Goal: Task Accomplishment & Management: Complete application form

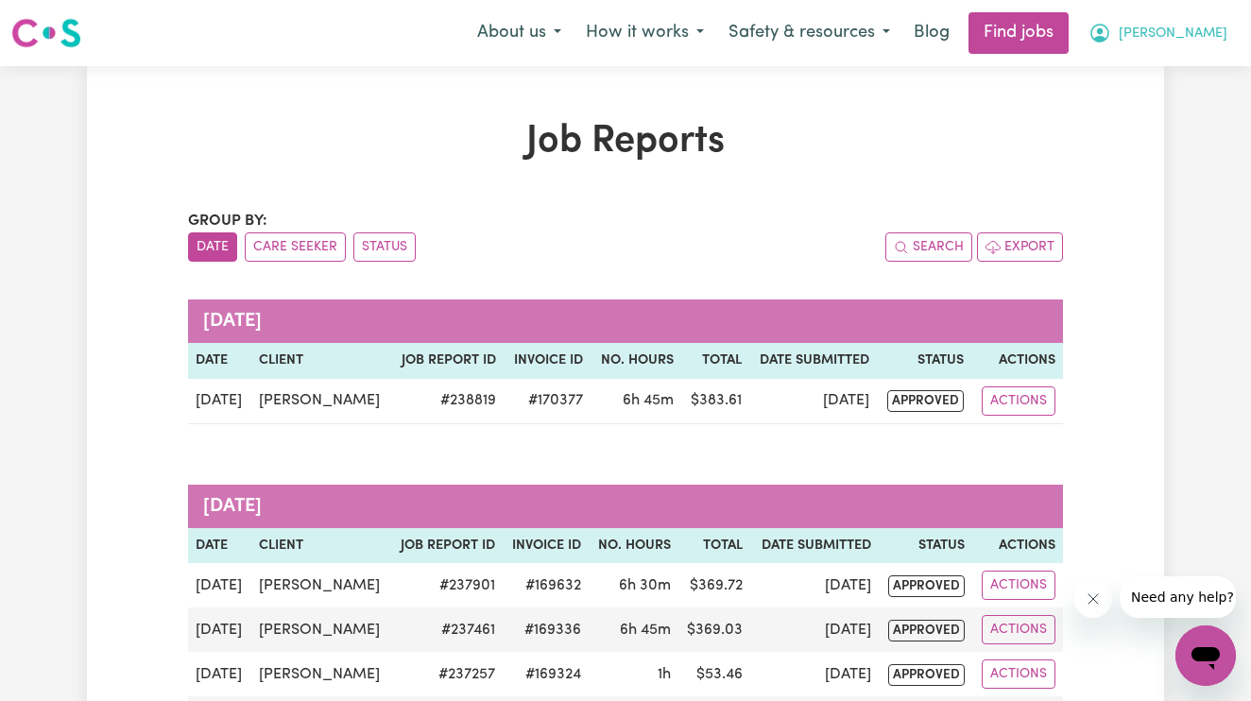
click at [1111, 29] on icon "My Account" at bounding box center [1100, 33] width 23 height 23
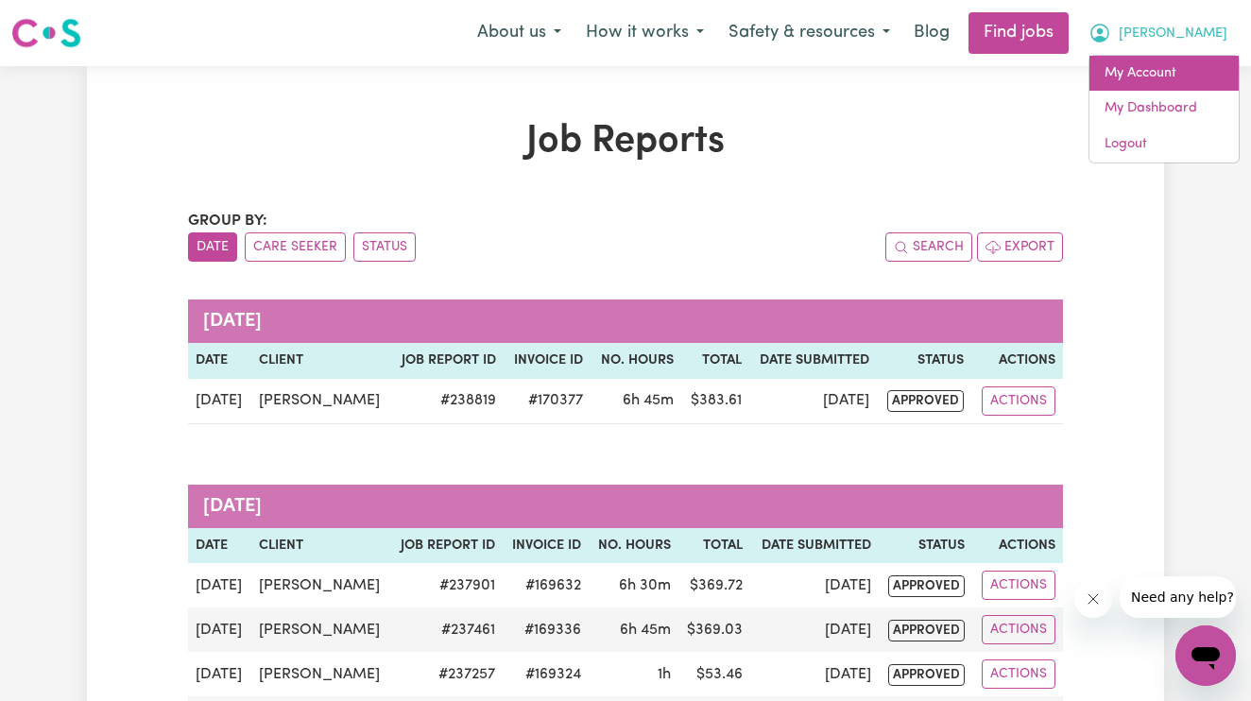
click at [1168, 65] on link "My Account" at bounding box center [1164, 74] width 149 height 36
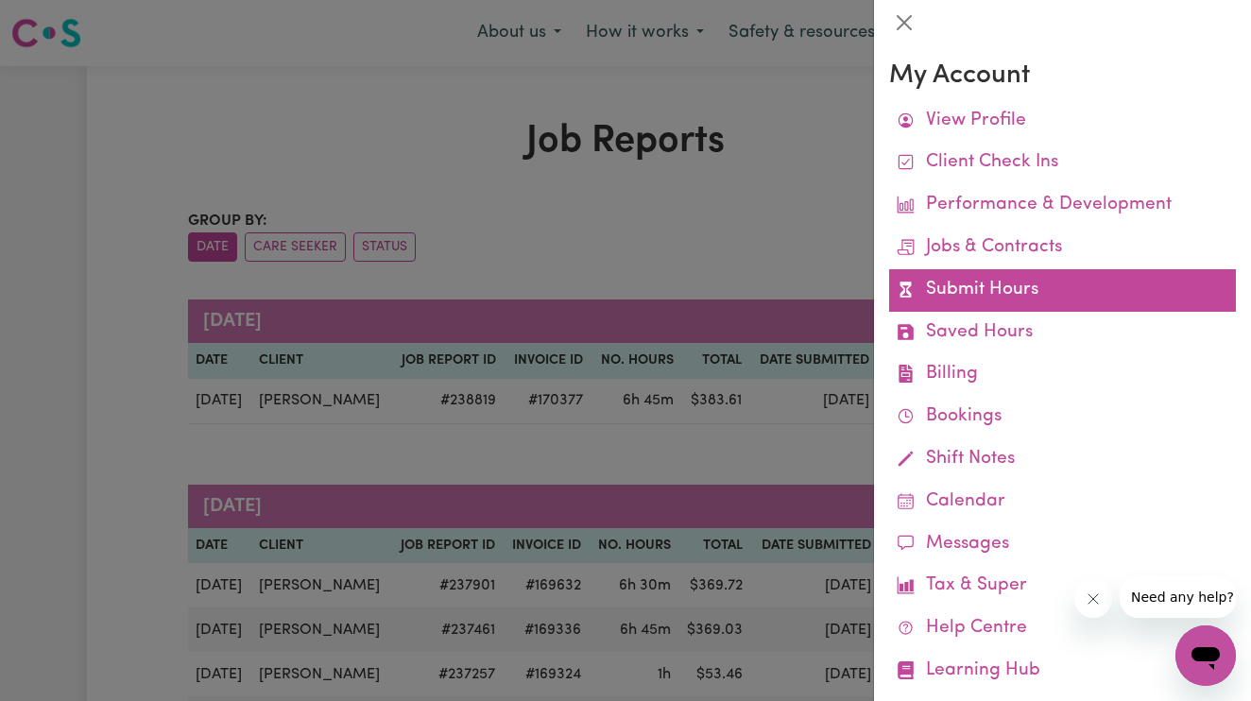
click at [1023, 275] on link "Submit Hours" at bounding box center [1062, 290] width 347 height 43
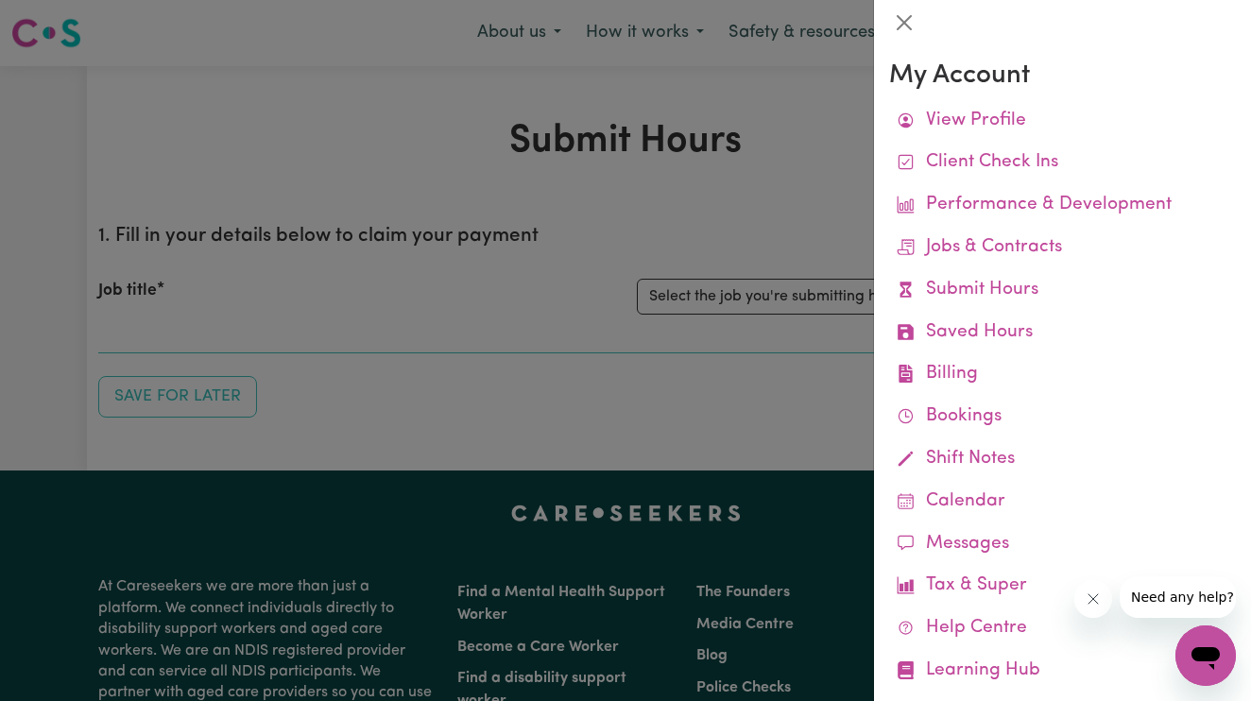
click at [818, 311] on div at bounding box center [625, 350] width 1251 height 701
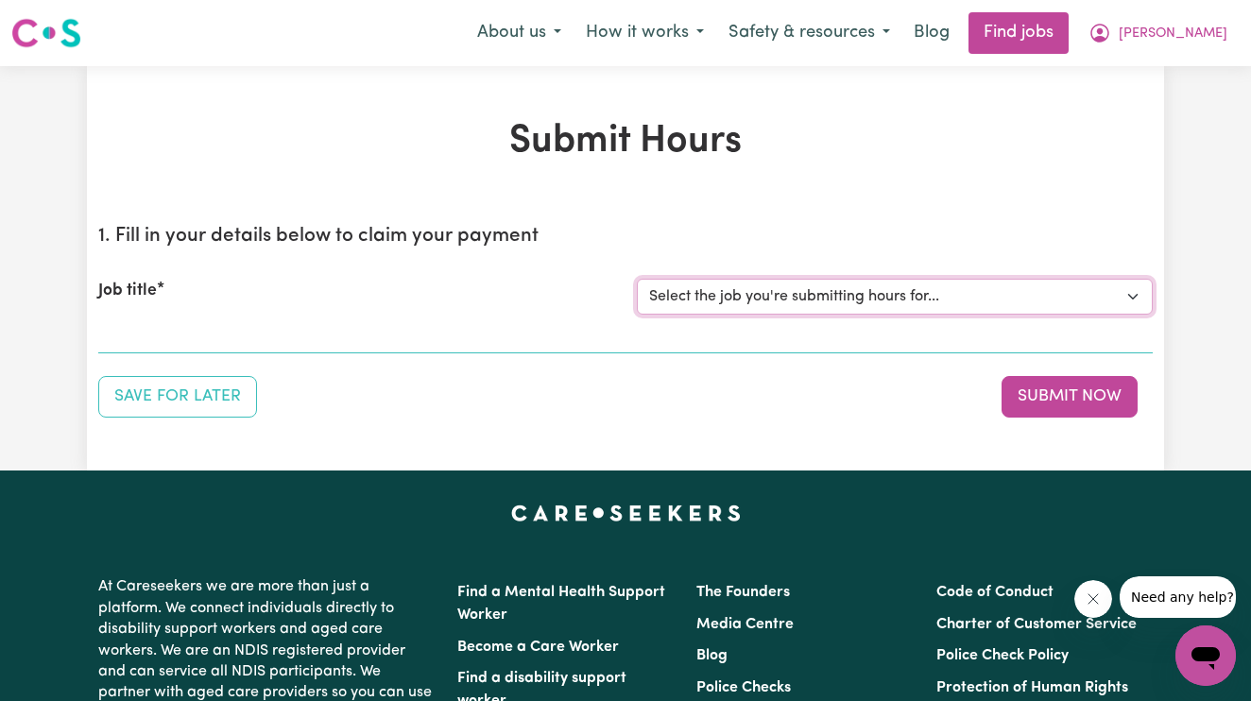
select select "14115"
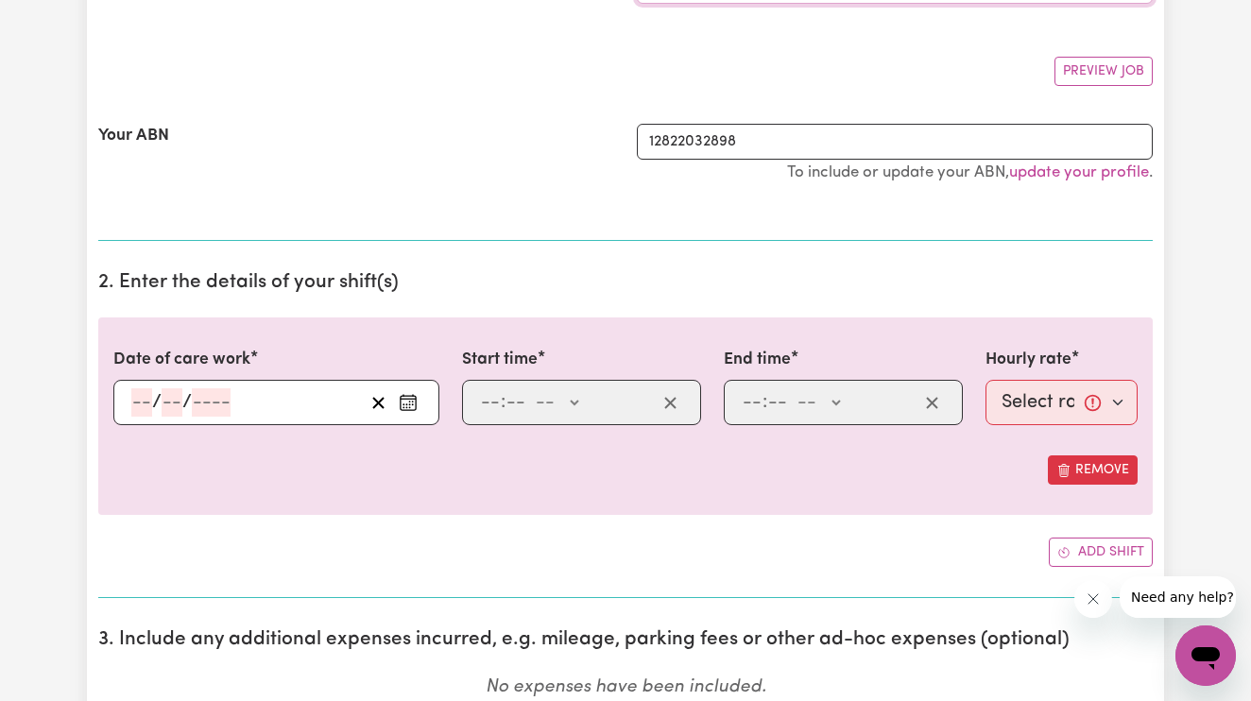
scroll to position [322, 0]
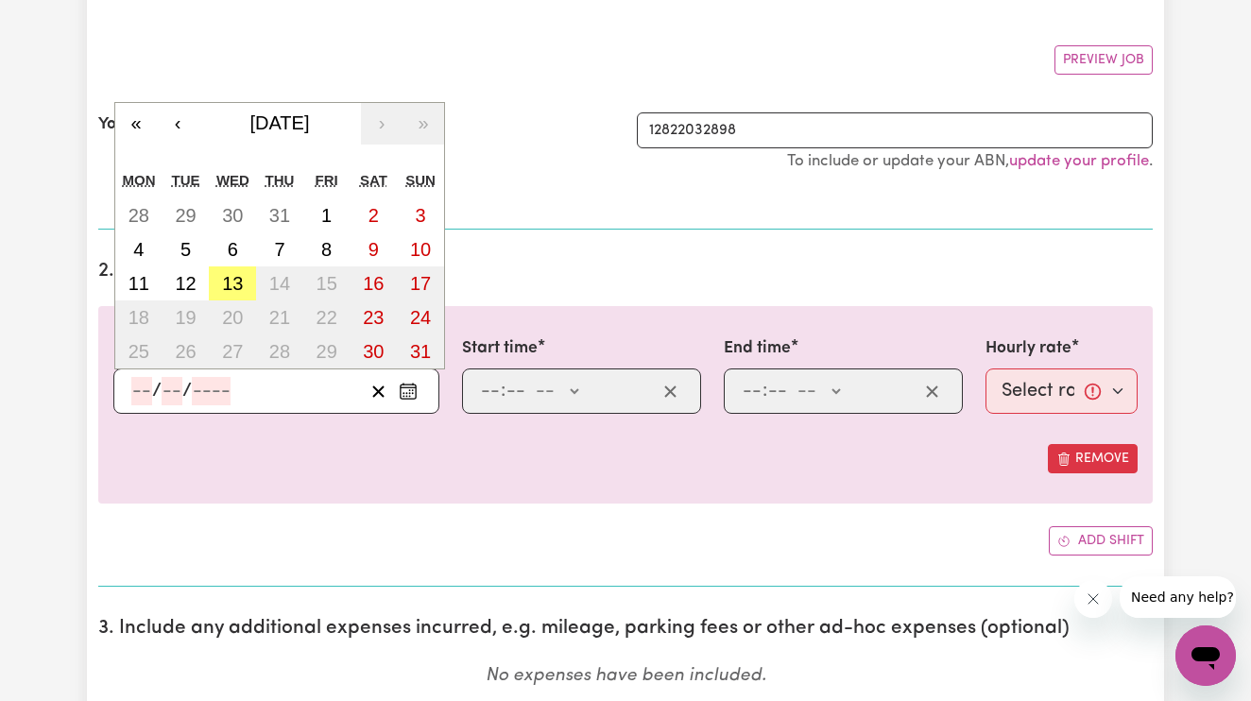
click at [147, 395] on input "number" at bounding box center [141, 391] width 21 height 28
click at [189, 276] on abbr "12" at bounding box center [185, 283] width 21 height 21
type input "[DATE]"
type input "12"
type input "8"
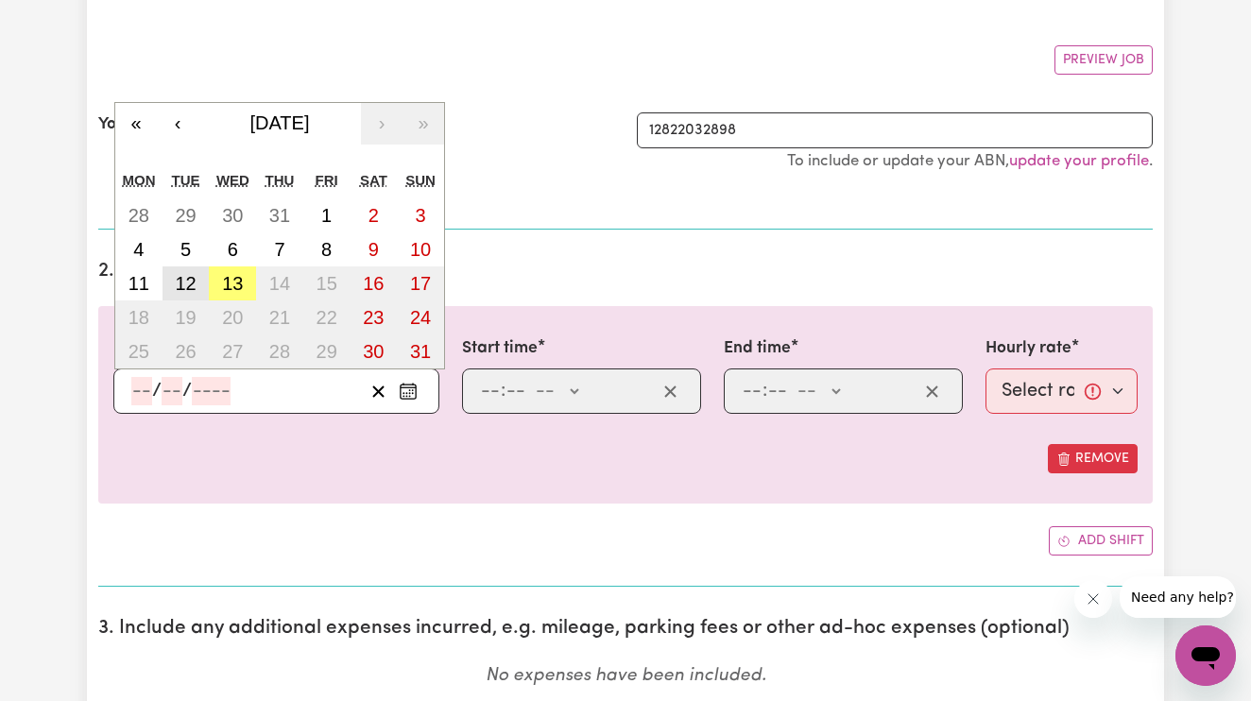
type input "2025"
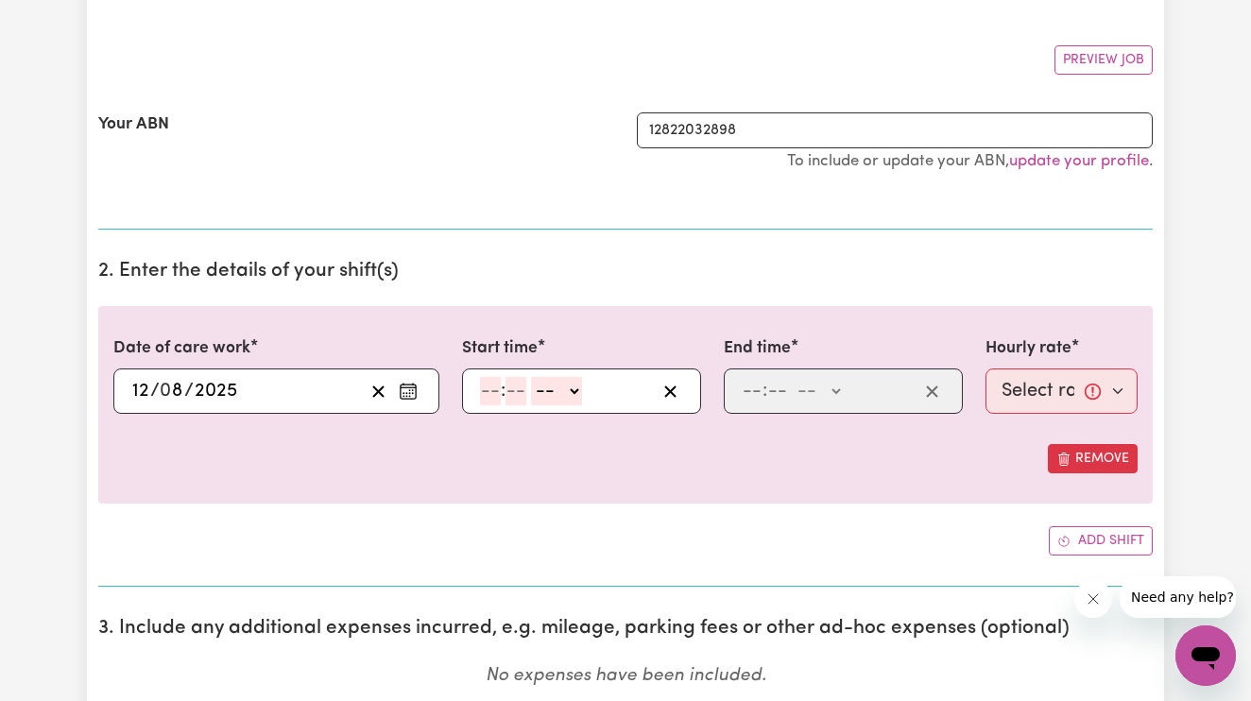
click at [485, 394] on input "number" at bounding box center [490, 391] width 21 height 28
type input "3"
type input "00"
click at [538, 393] on select "-- AM PM" at bounding box center [552, 391] width 51 height 28
select select "pm"
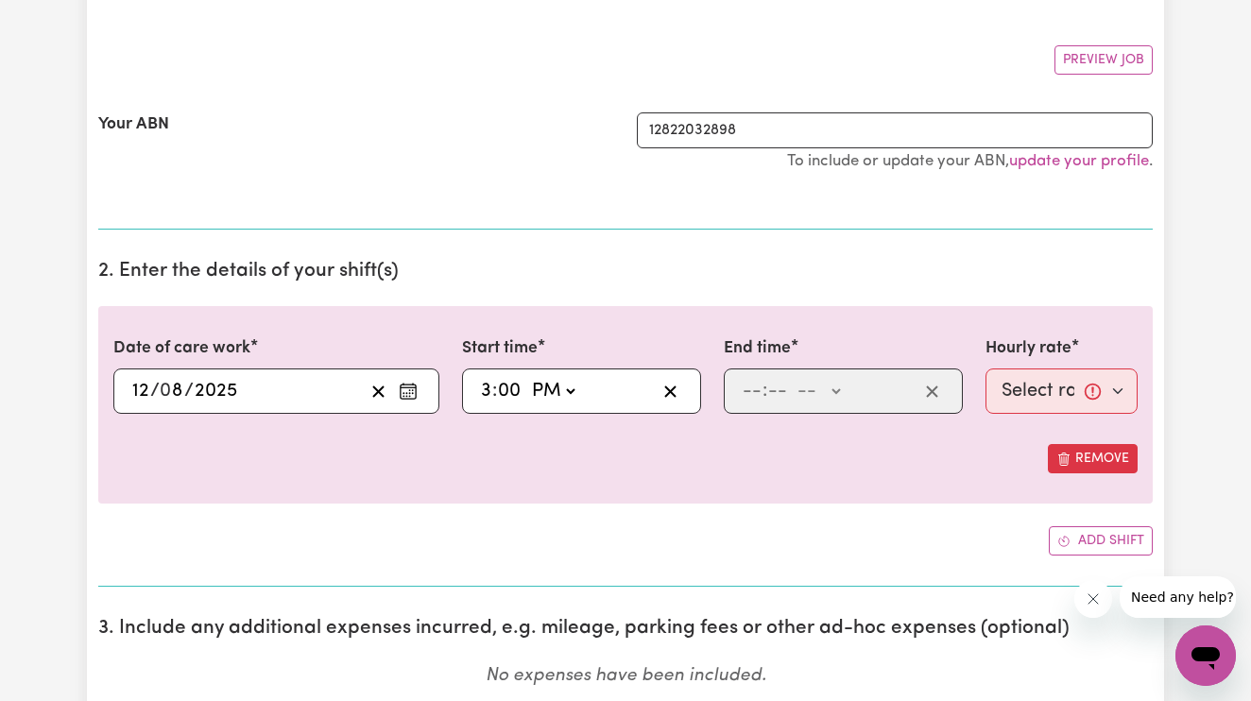
type input "15:00"
type input "0"
click at [752, 389] on input "number" at bounding box center [752, 391] width 21 height 28
type input "8"
type input "00"
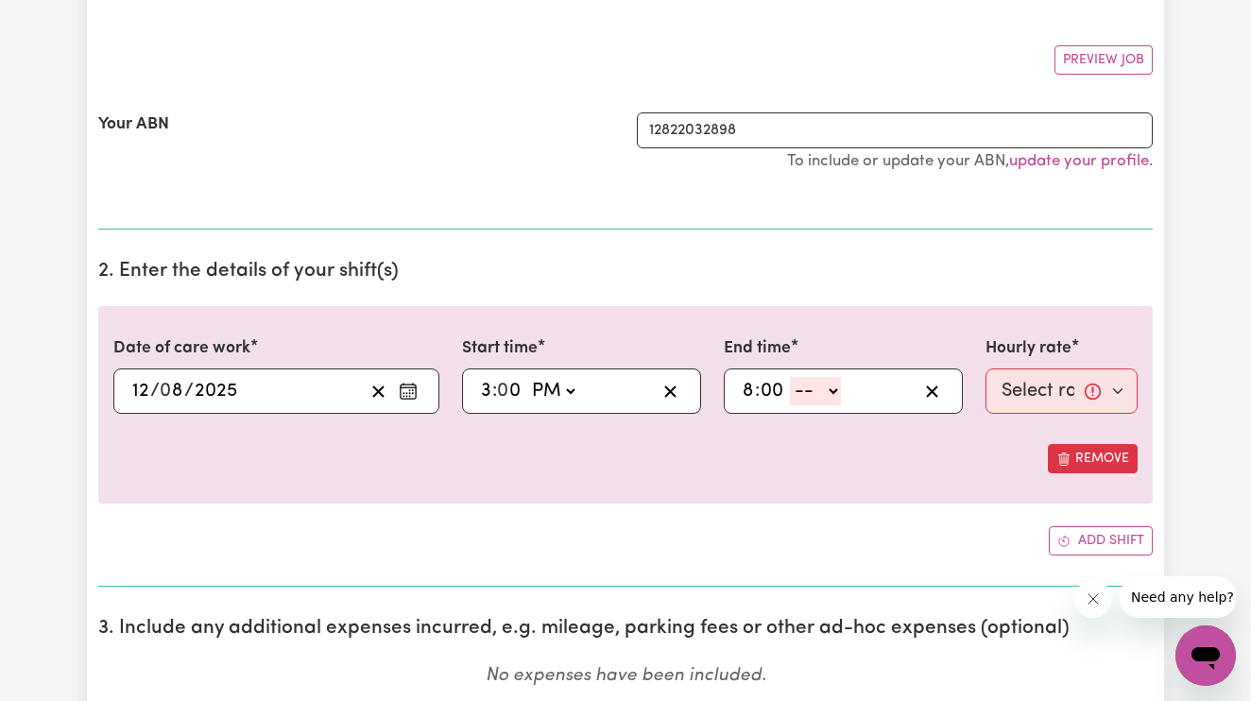
click at [818, 395] on select "-- AM PM" at bounding box center [815, 391] width 51 height 28
select select "pm"
type input "20:00"
type input "0"
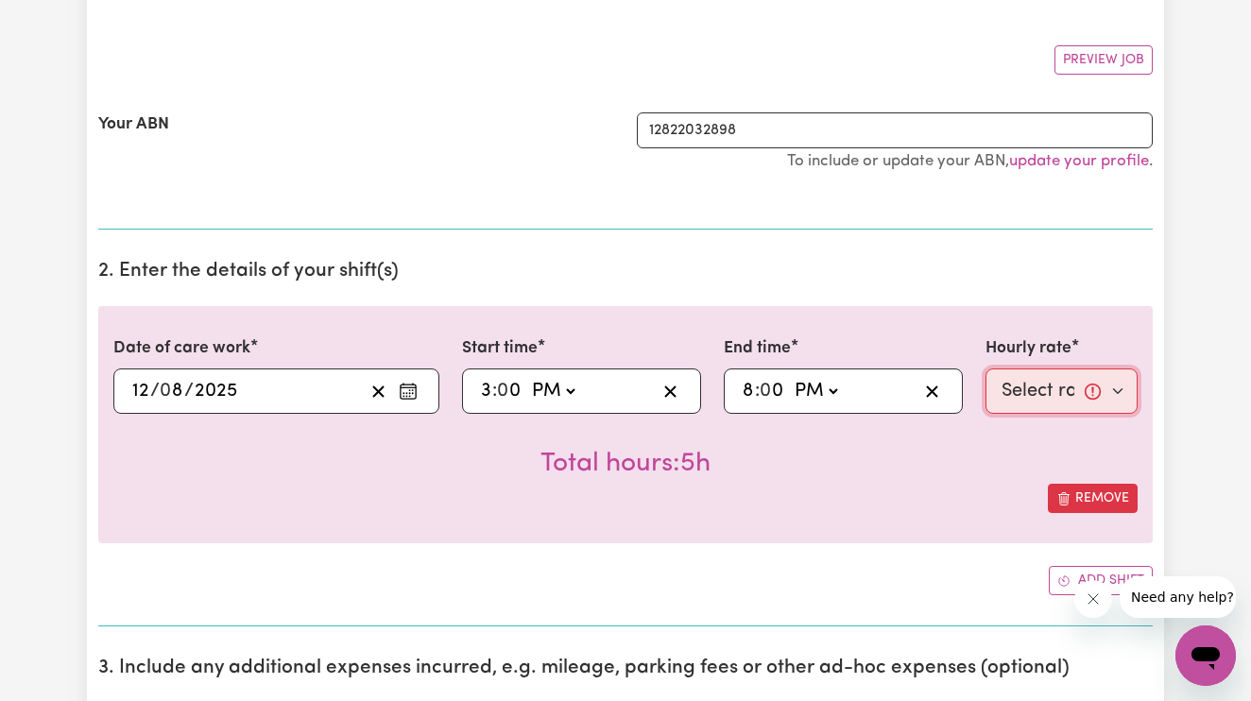
select select "61.07-Weekday"
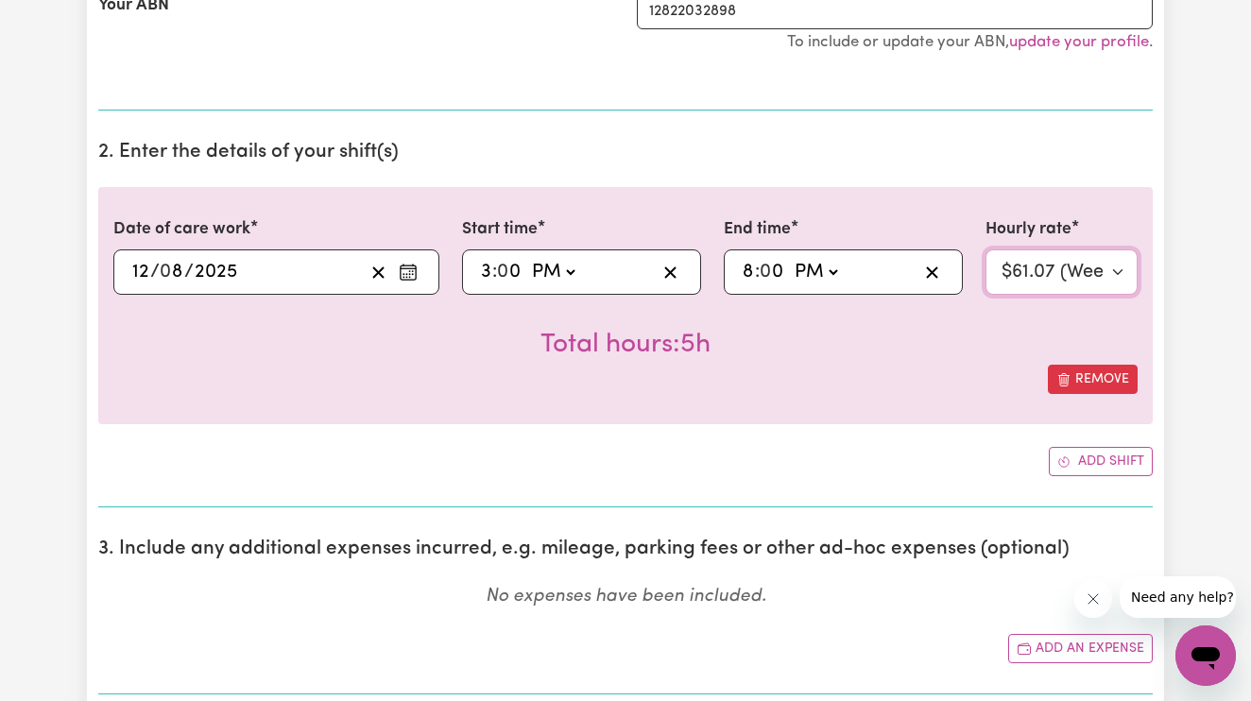
scroll to position [463, 0]
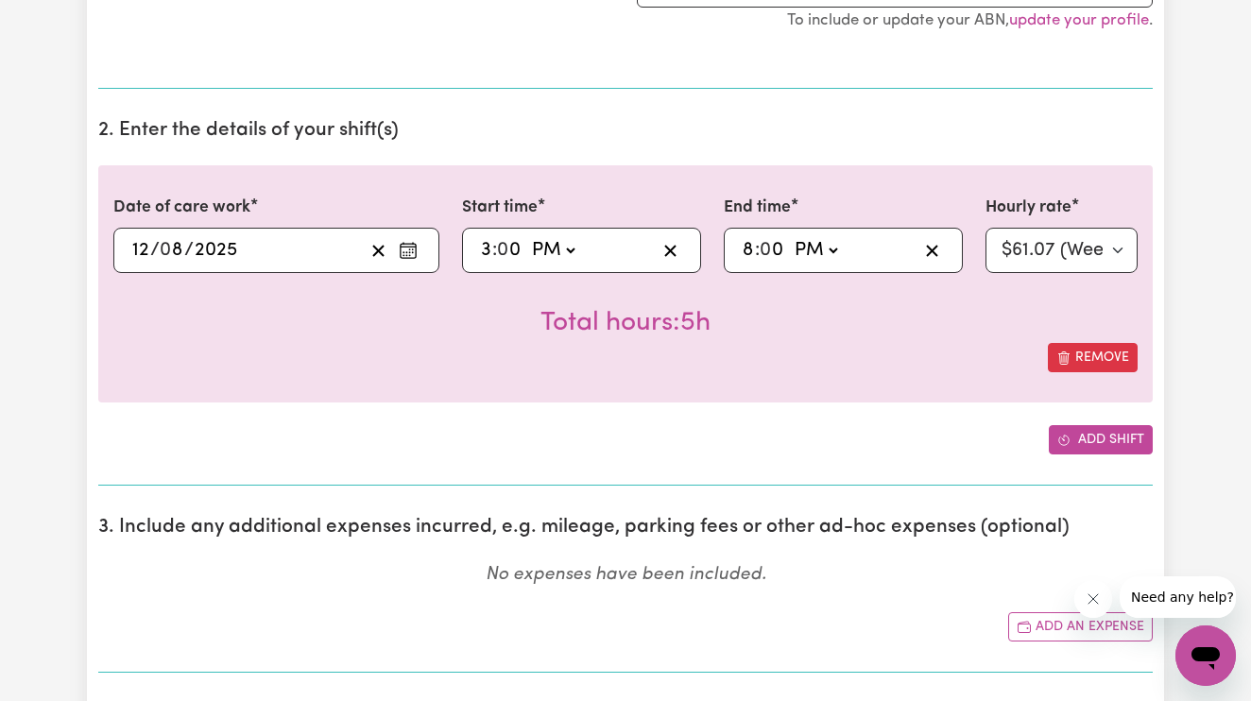
click at [1062, 441] on icon "Add another shift" at bounding box center [1064, 440] width 13 height 13
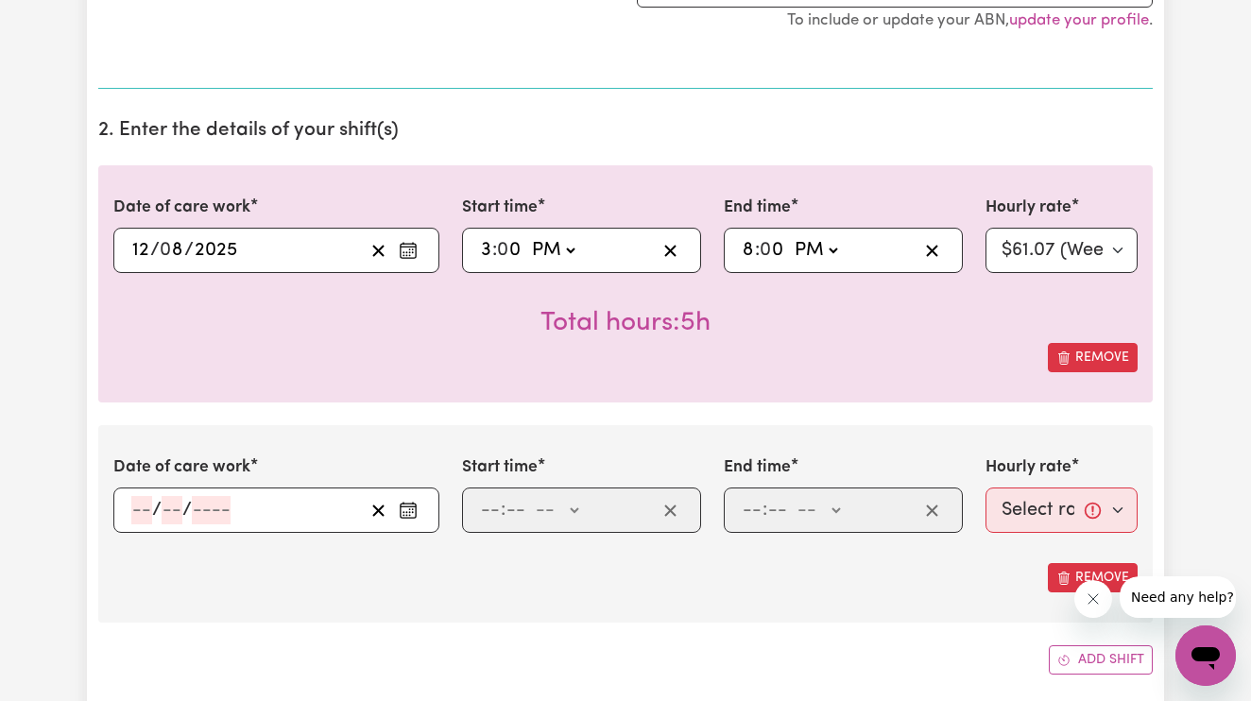
click at [139, 506] on input "number" at bounding box center [141, 510] width 21 height 28
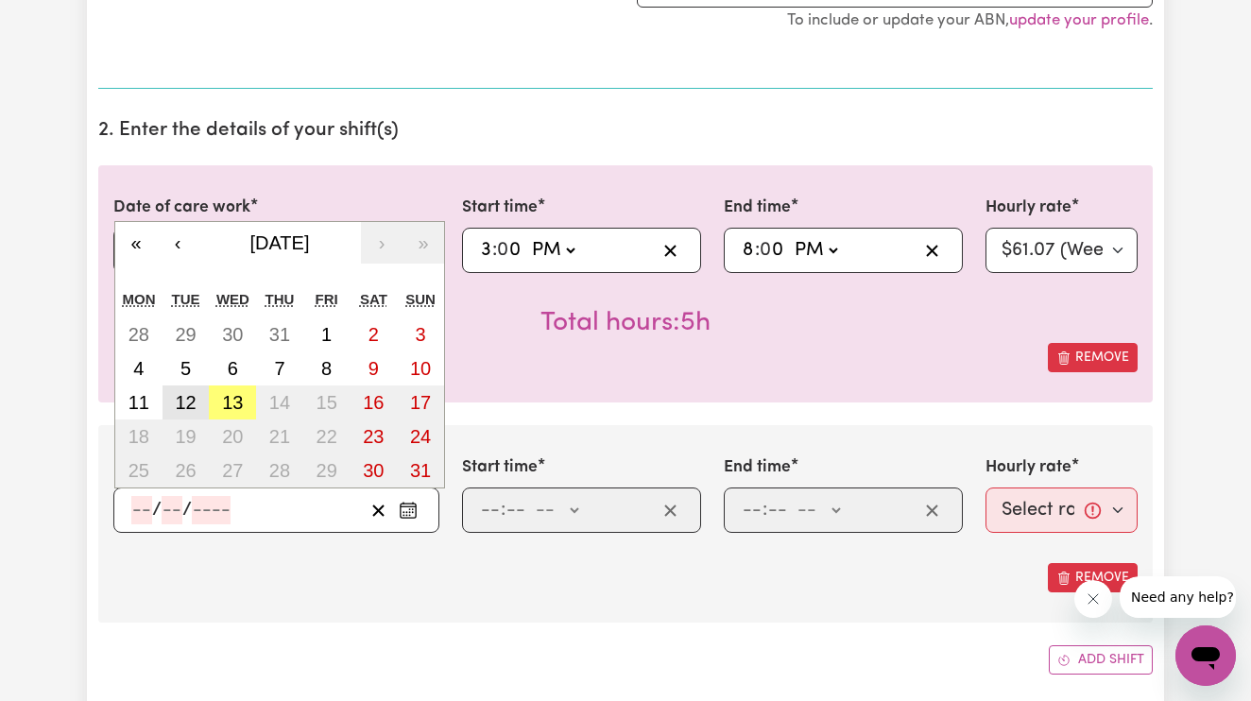
click at [198, 395] on button "12" at bounding box center [186, 403] width 47 height 34
type input "[DATE]"
type input "12"
type input "8"
type input "2025"
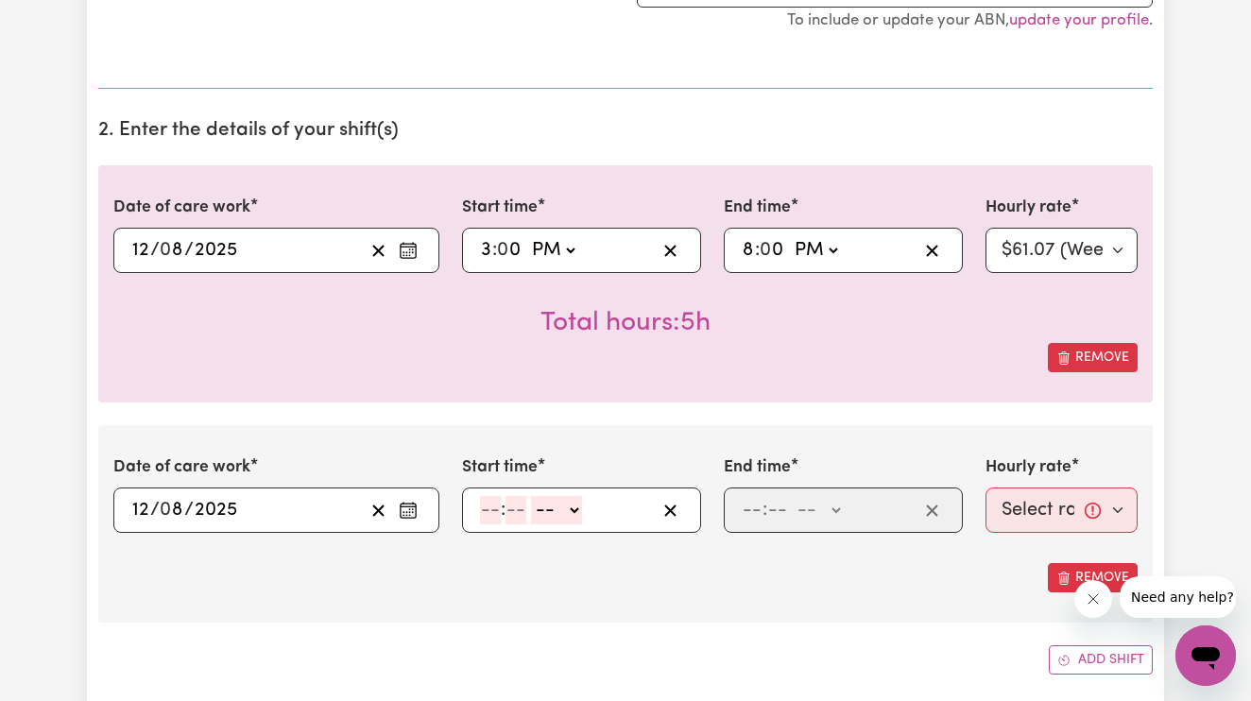
click at [493, 506] on input "number" at bounding box center [490, 510] width 21 height 28
type input "9"
click at [490, 502] on input "9" at bounding box center [486, 510] width 13 height 28
type input "8"
type input "00"
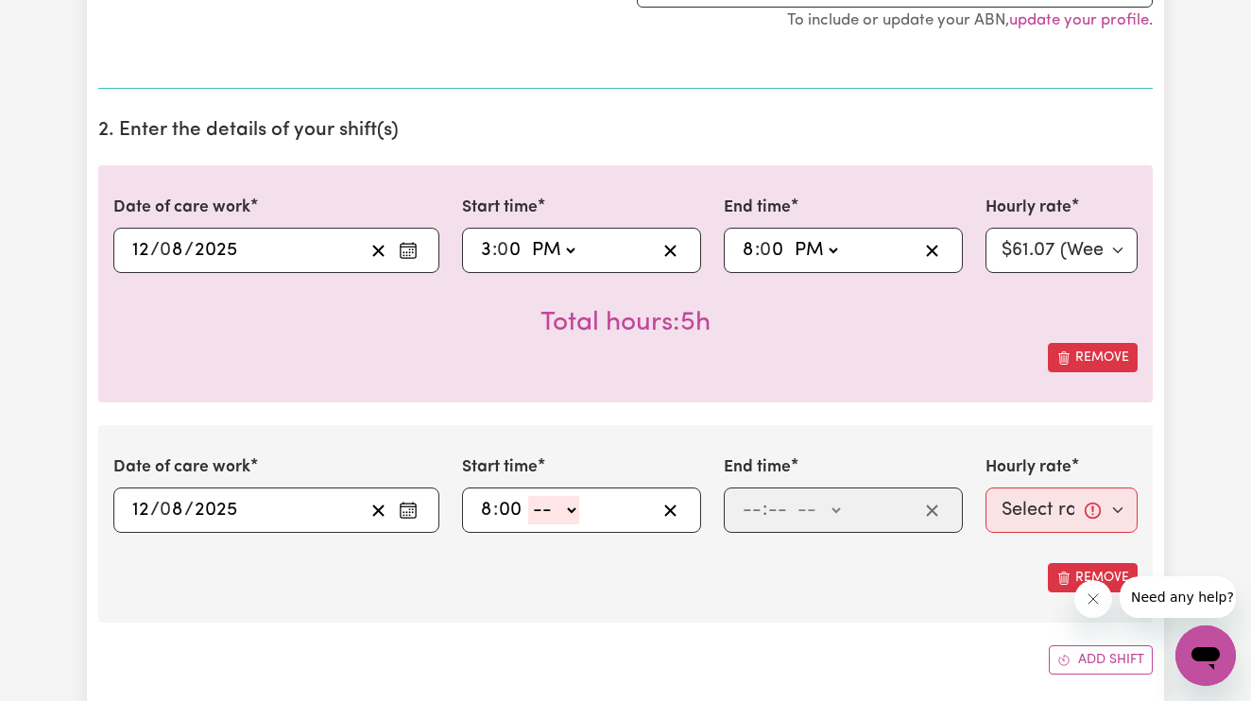
click at [568, 508] on select "-- AM PM" at bounding box center [553, 510] width 51 height 28
select select "pm"
type input "20:00"
type input "0"
click at [747, 502] on input "number" at bounding box center [752, 510] width 21 height 28
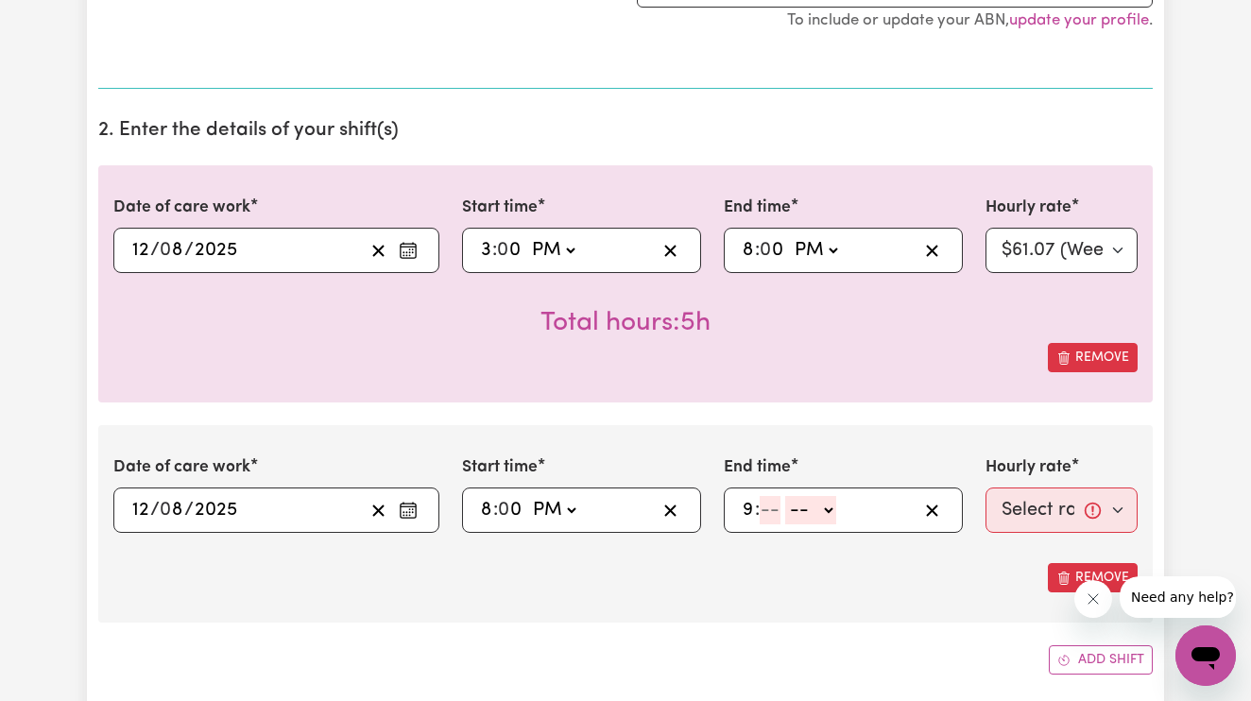
type input "9"
type input "30"
click at [832, 488] on div "9 : 30 -- AM PM" at bounding box center [843, 510] width 239 height 45
select select "pm"
type input "21:30"
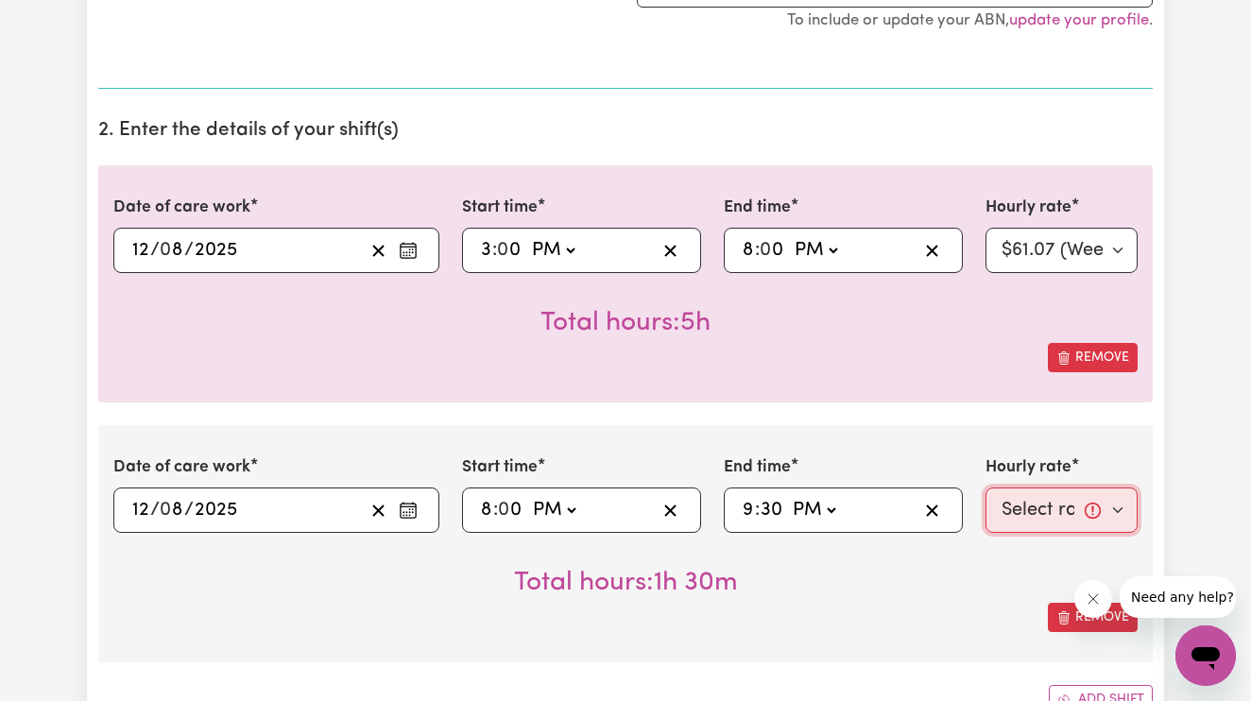
select select "67.29-EveningCare"
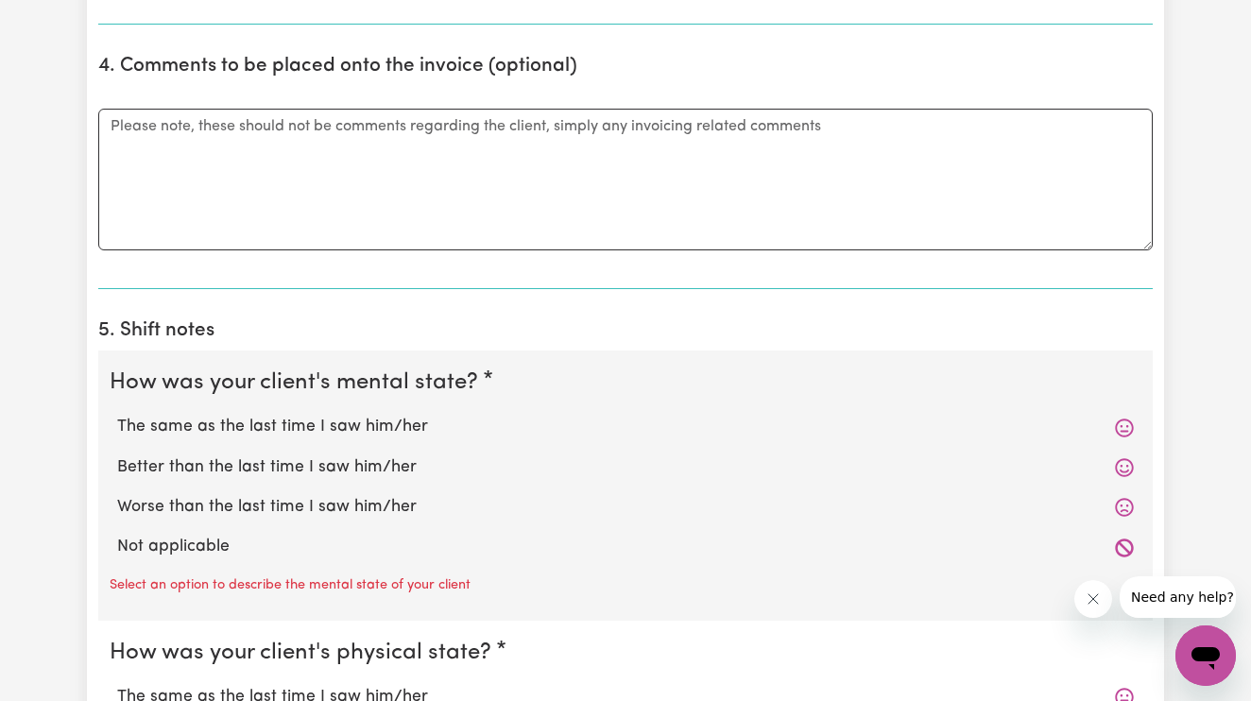
scroll to position [1373, 0]
click at [405, 415] on label "The same as the last time I saw him/her" at bounding box center [625, 425] width 1017 height 25
click at [117, 413] on input "The same as the last time I saw him/her" at bounding box center [116, 412] width 1 height 1
radio input "true"
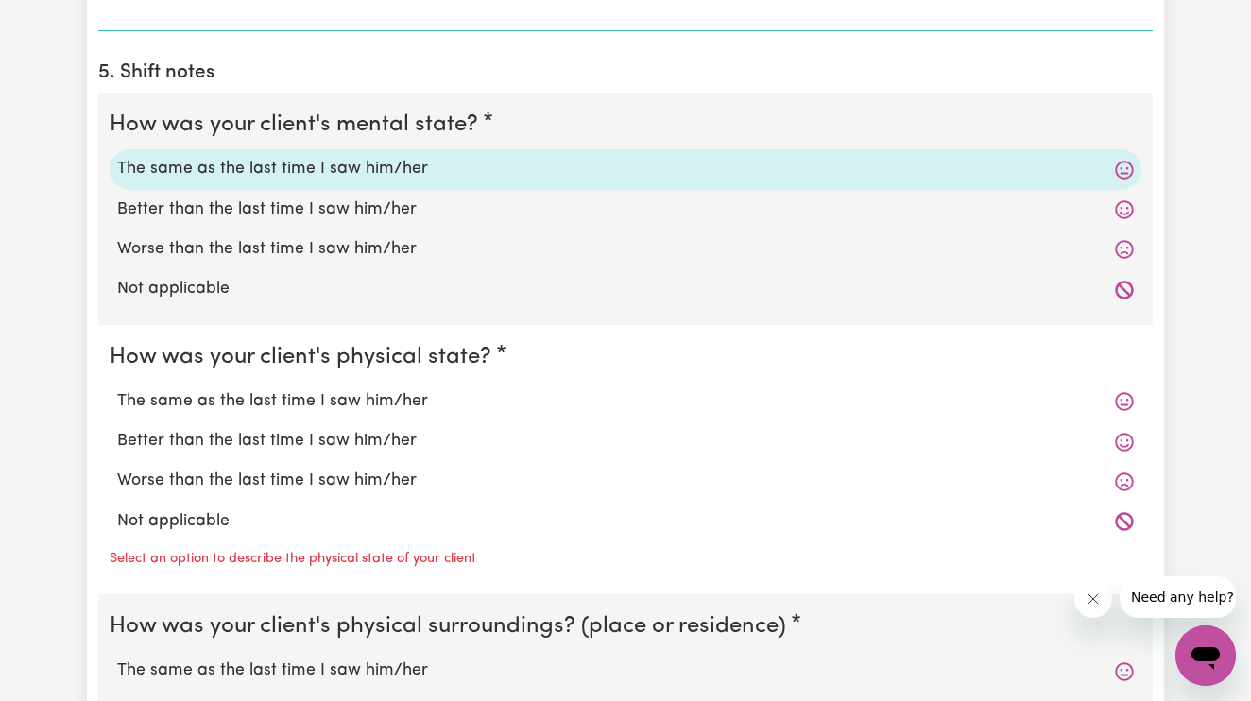
scroll to position [1628, 0]
click at [400, 390] on label "The same as the last time I saw him/her" at bounding box center [625, 402] width 1017 height 25
click at [117, 389] on input "The same as the last time I saw him/her" at bounding box center [116, 389] width 1 height 1
radio input "true"
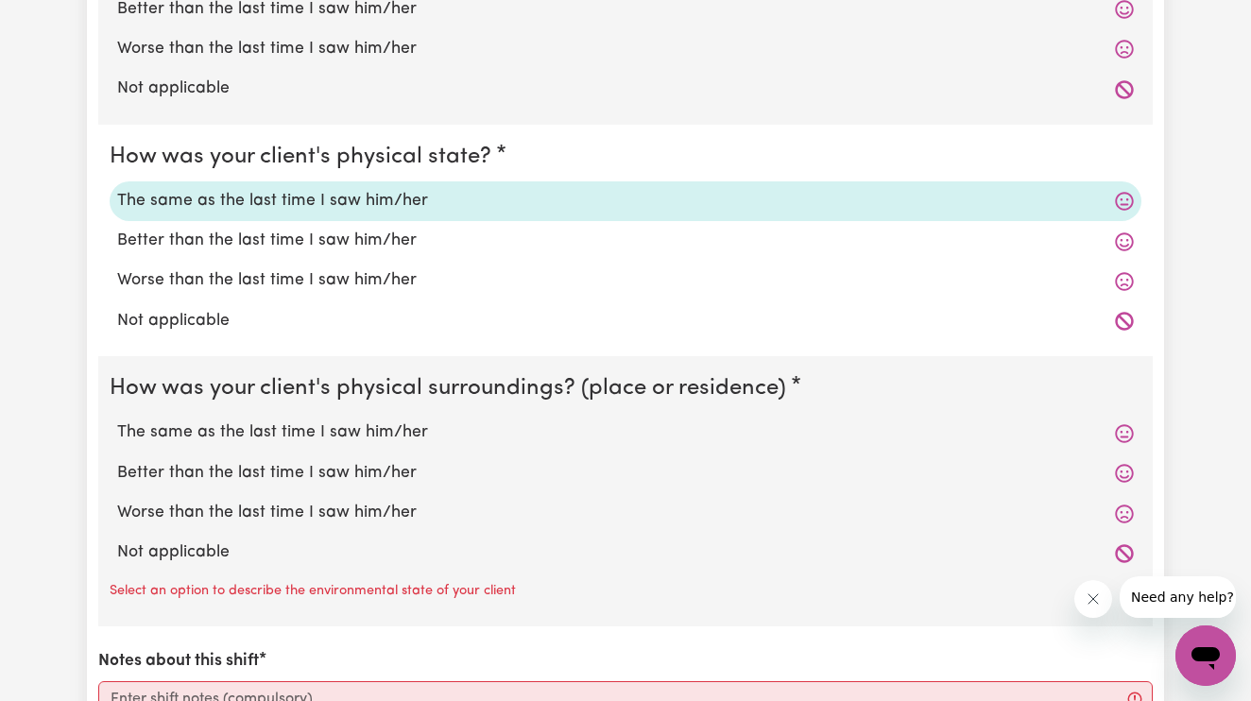
scroll to position [1828, 0]
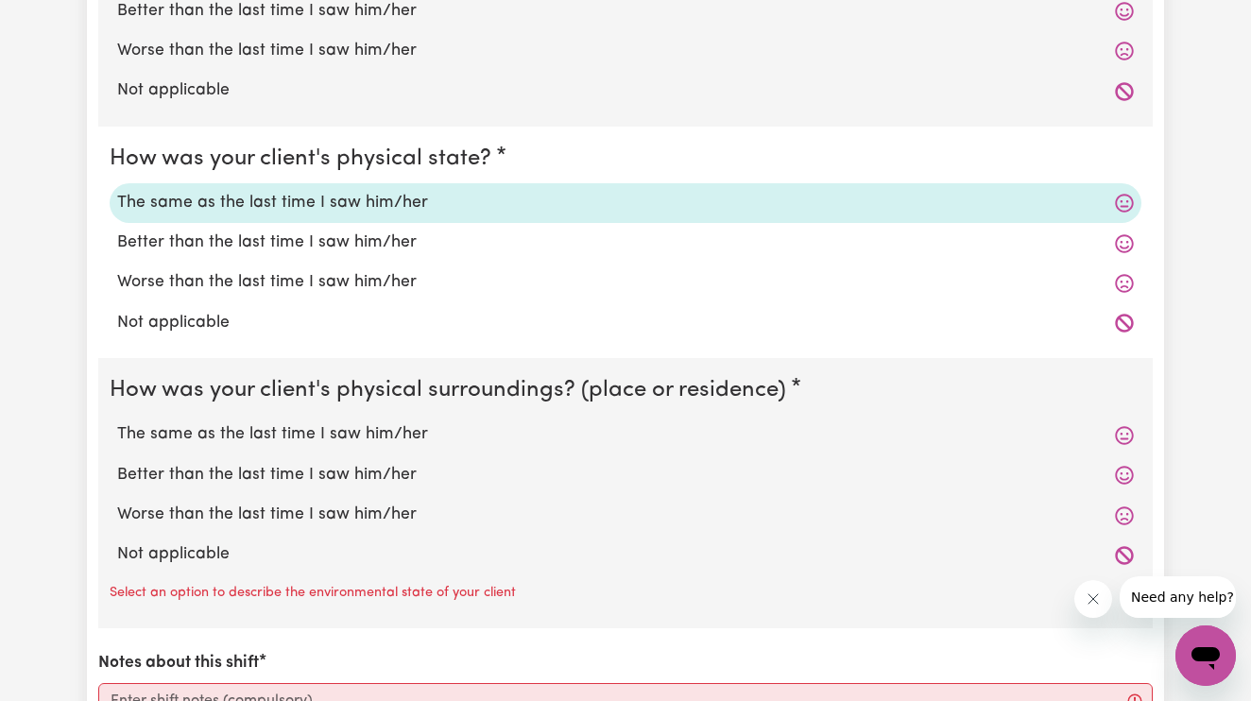
click at [353, 431] on label "The same as the last time I saw him/her" at bounding box center [625, 434] width 1017 height 25
click at [117, 422] on input "The same as the last time I saw him/her" at bounding box center [116, 422] width 1 height 1
radio input "true"
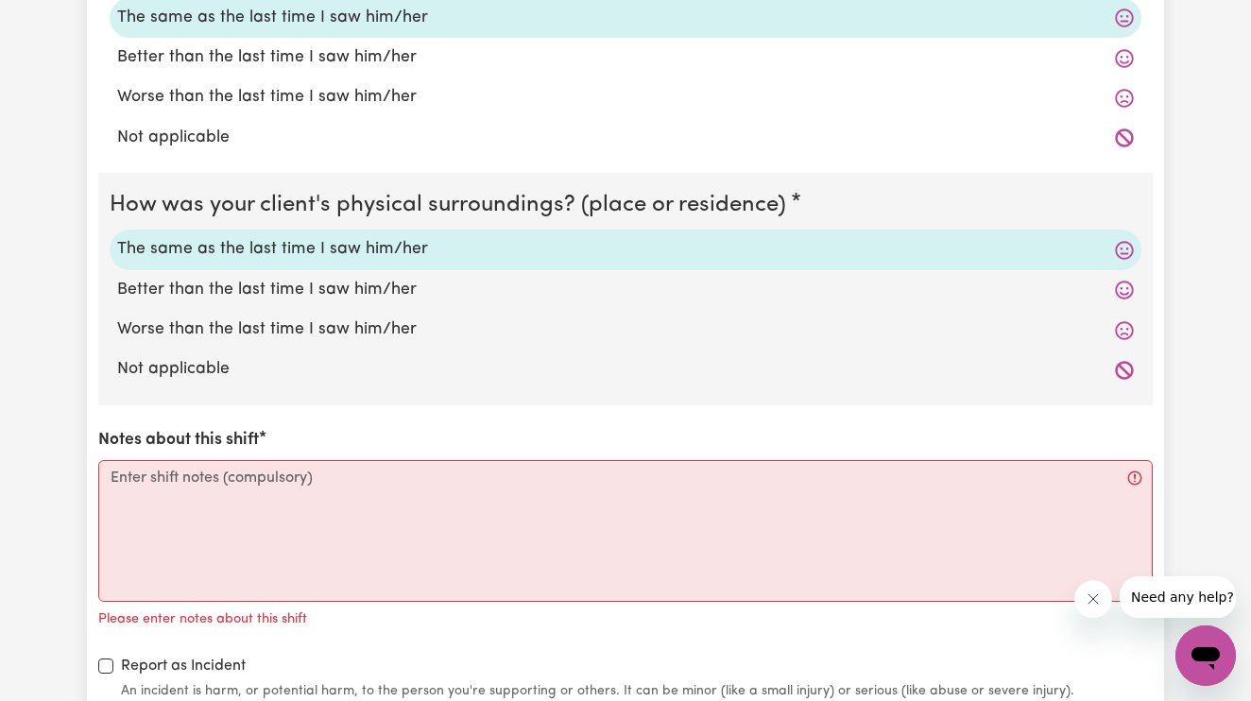
scroll to position [2011, 0]
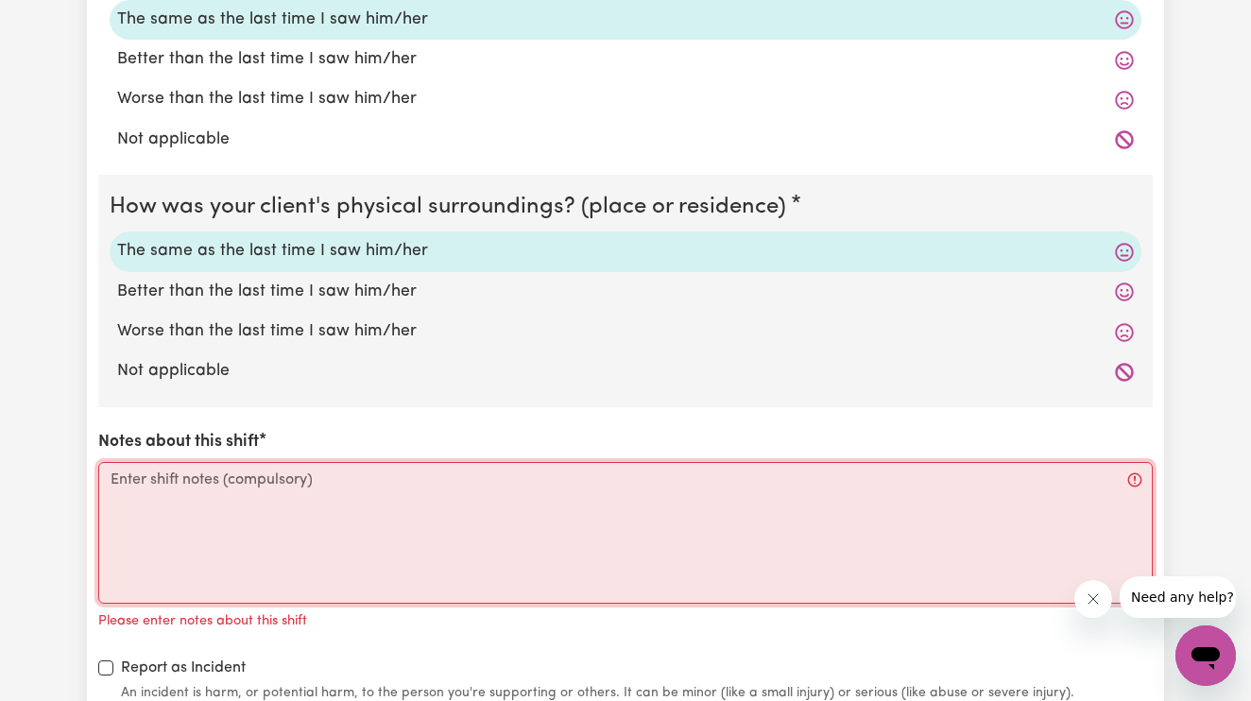
click at [313, 470] on textarea "Notes about this shift" at bounding box center [625, 533] width 1055 height 142
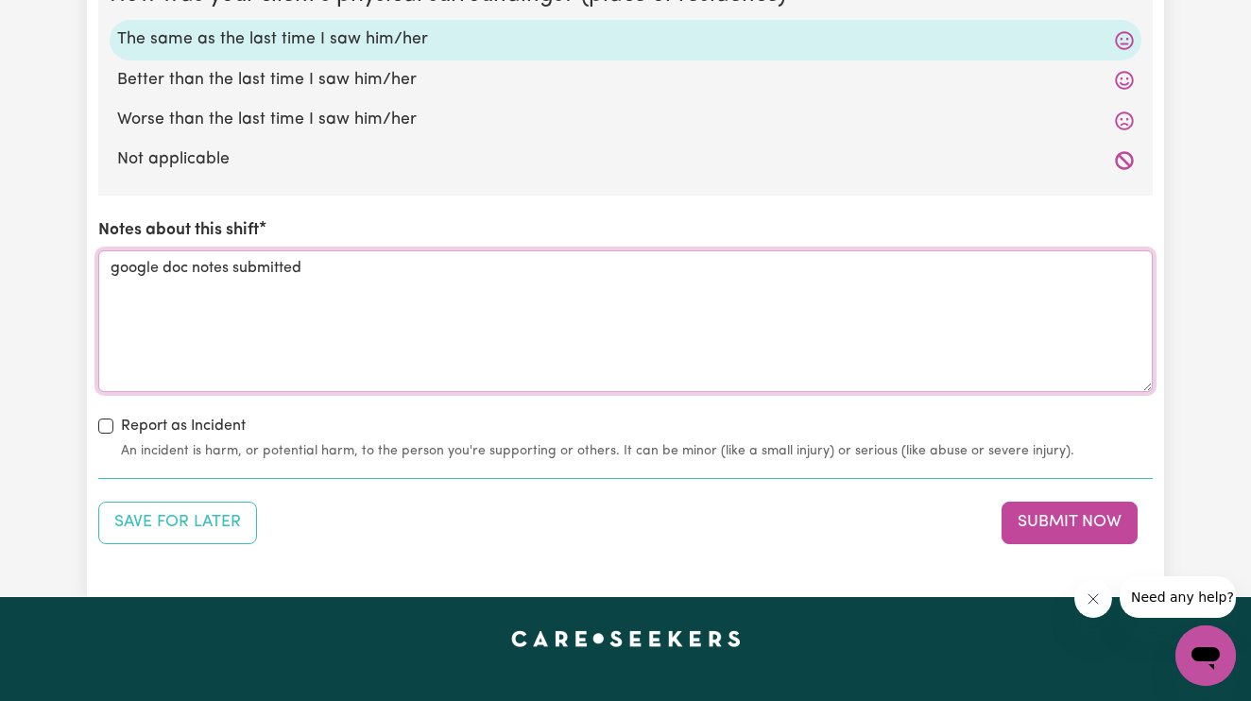
scroll to position [2227, 0]
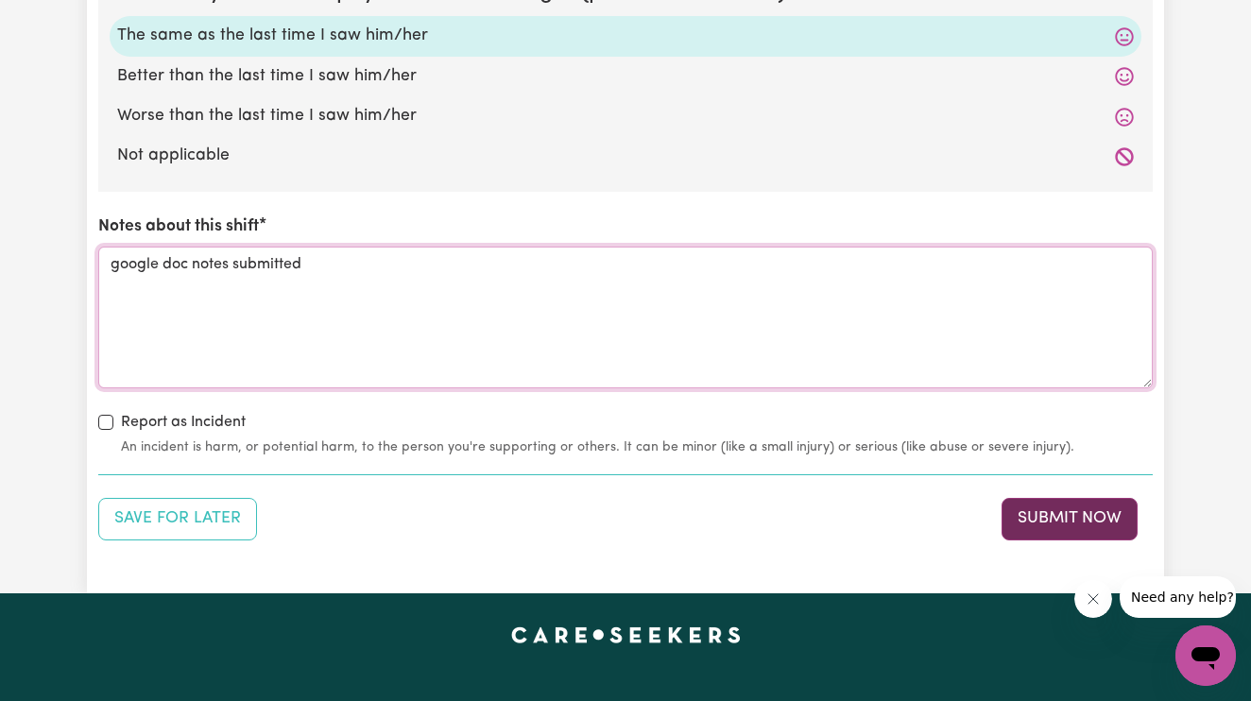
type textarea "google doc notes submitted"
click at [1041, 503] on button "Submit Now" at bounding box center [1070, 519] width 136 height 42
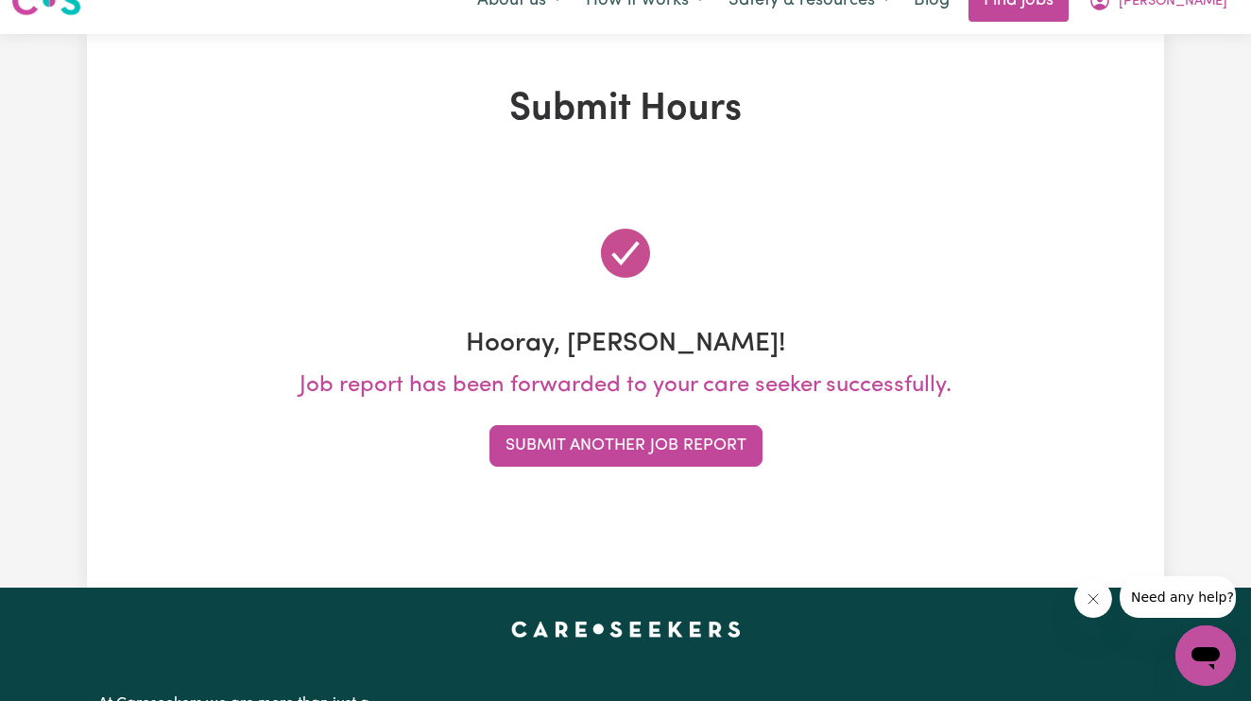
scroll to position [0, 0]
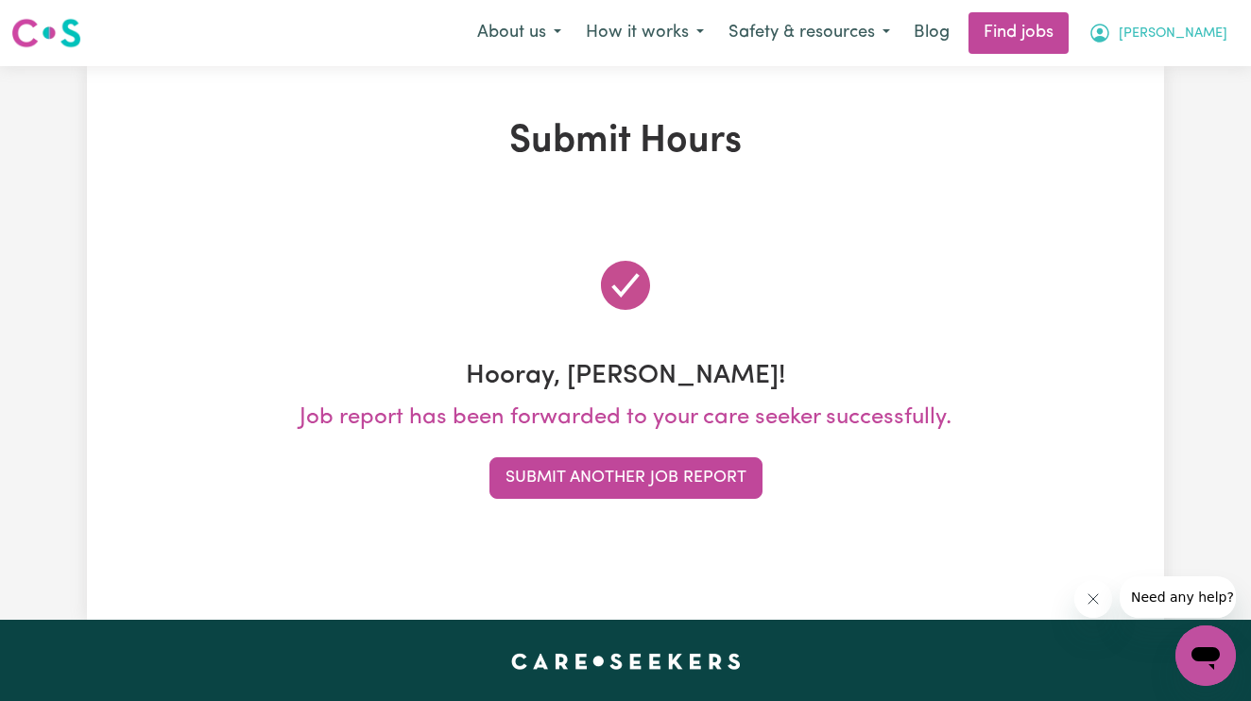
click at [1215, 31] on span "[PERSON_NAME]" at bounding box center [1173, 34] width 109 height 21
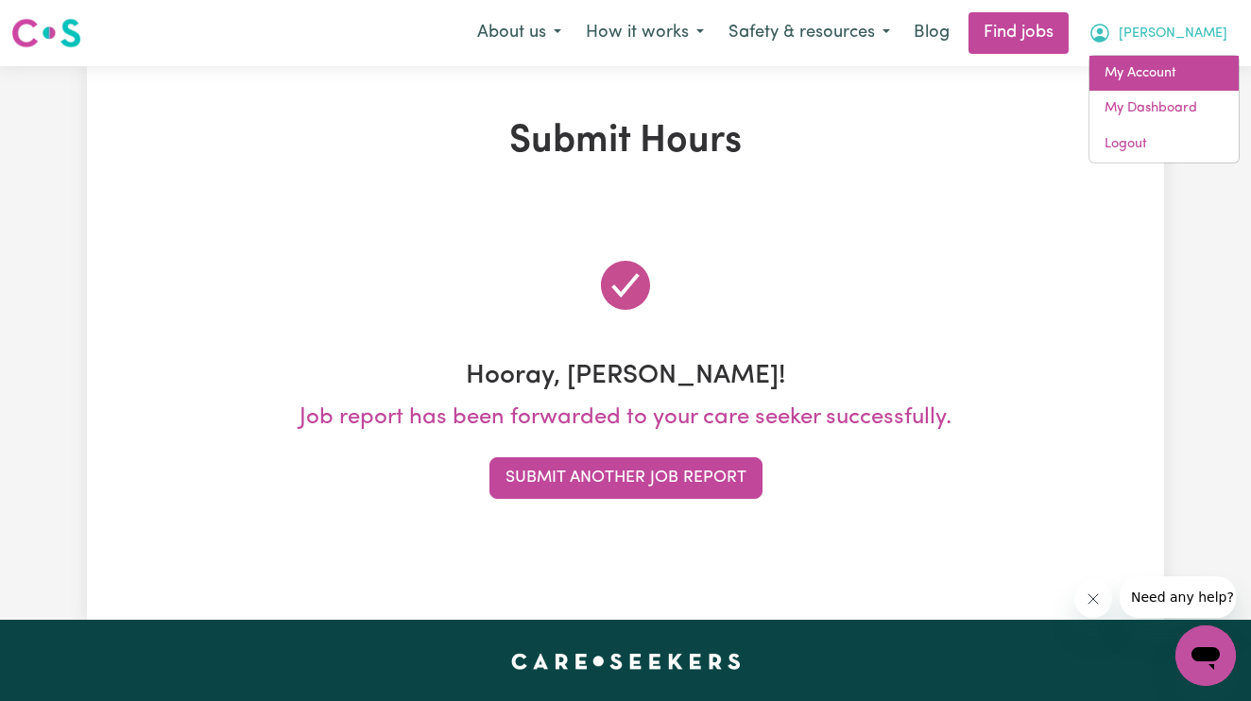
click at [1181, 58] on link "My Account" at bounding box center [1164, 74] width 149 height 36
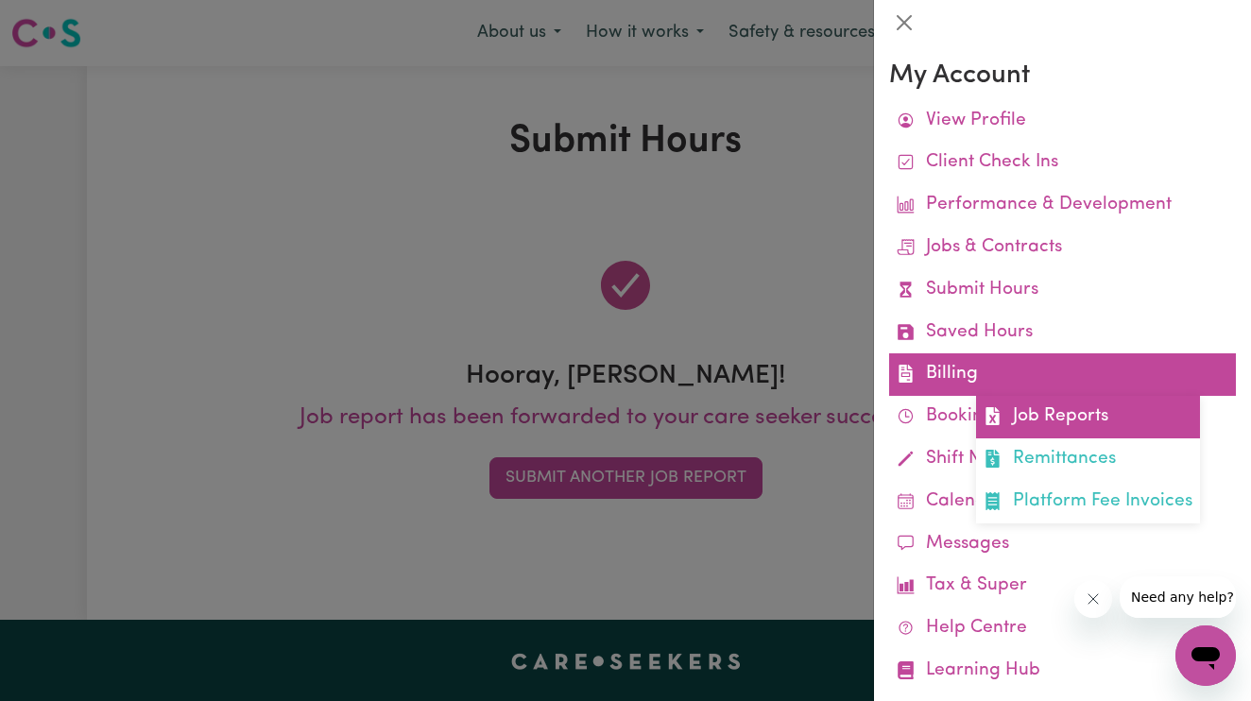
click at [1017, 405] on link "Job Reports" at bounding box center [1088, 417] width 224 height 43
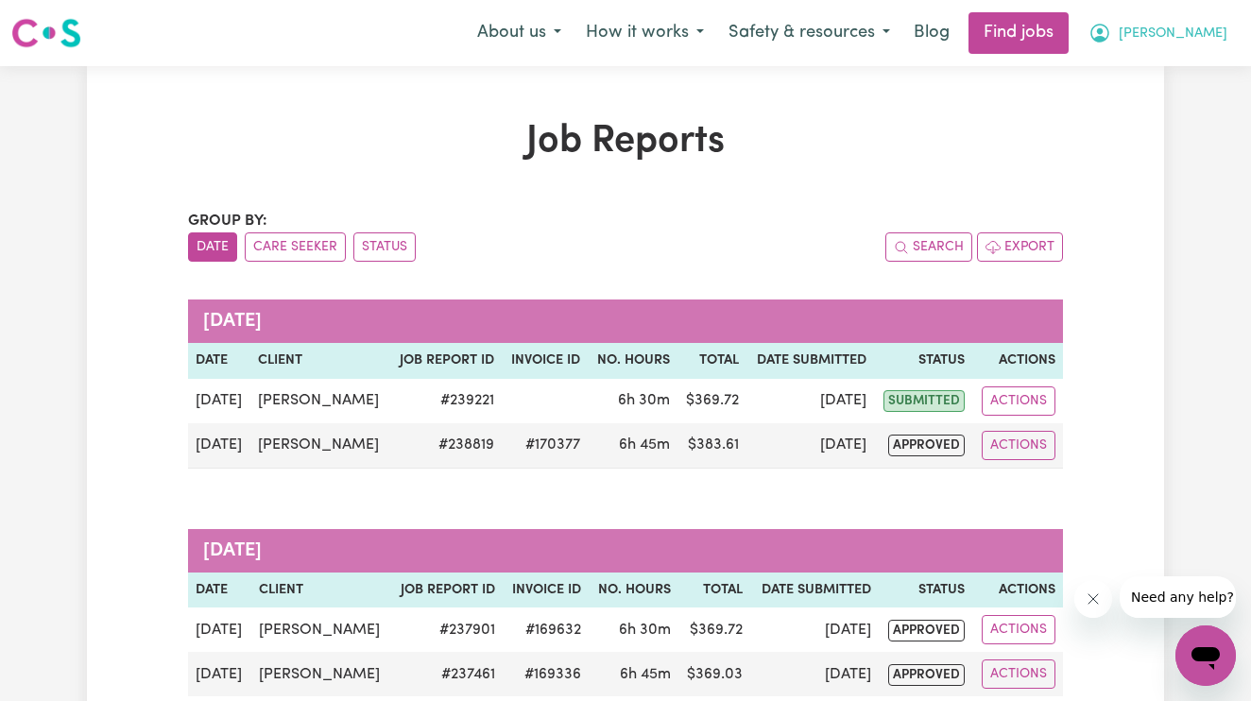
click at [1111, 43] on icon "My Account" at bounding box center [1100, 33] width 23 height 23
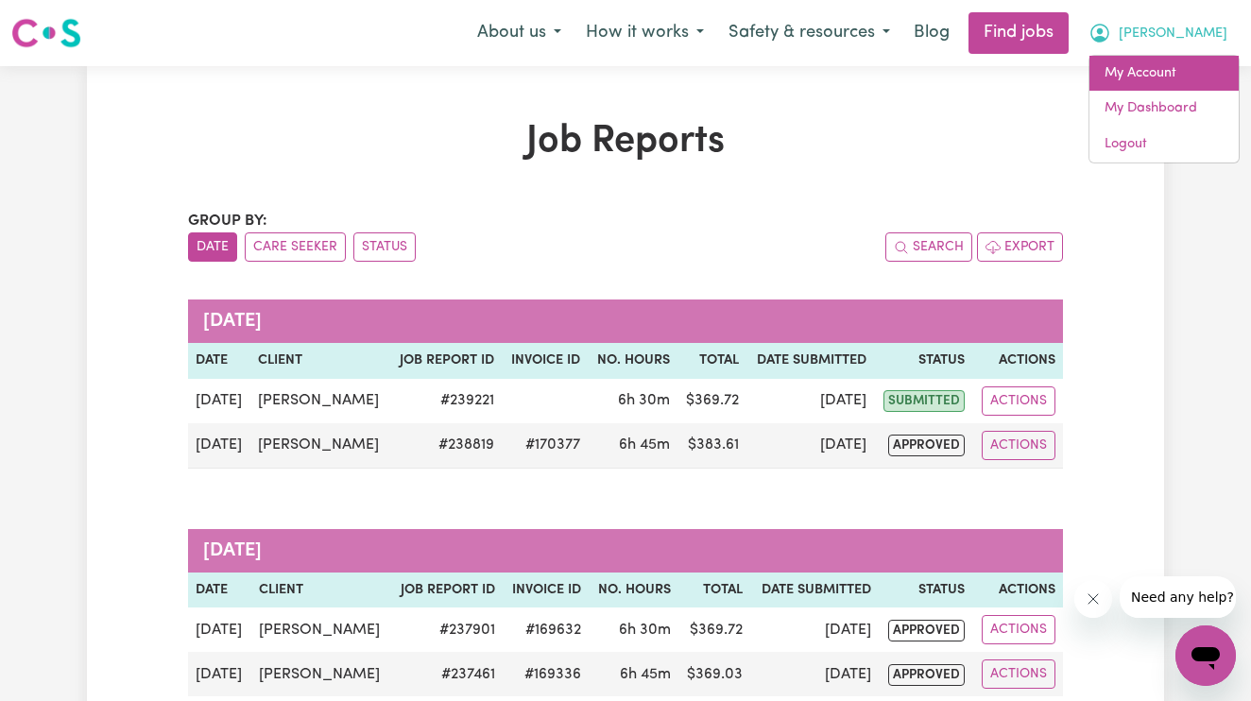
click at [1155, 80] on link "My Account" at bounding box center [1164, 74] width 149 height 36
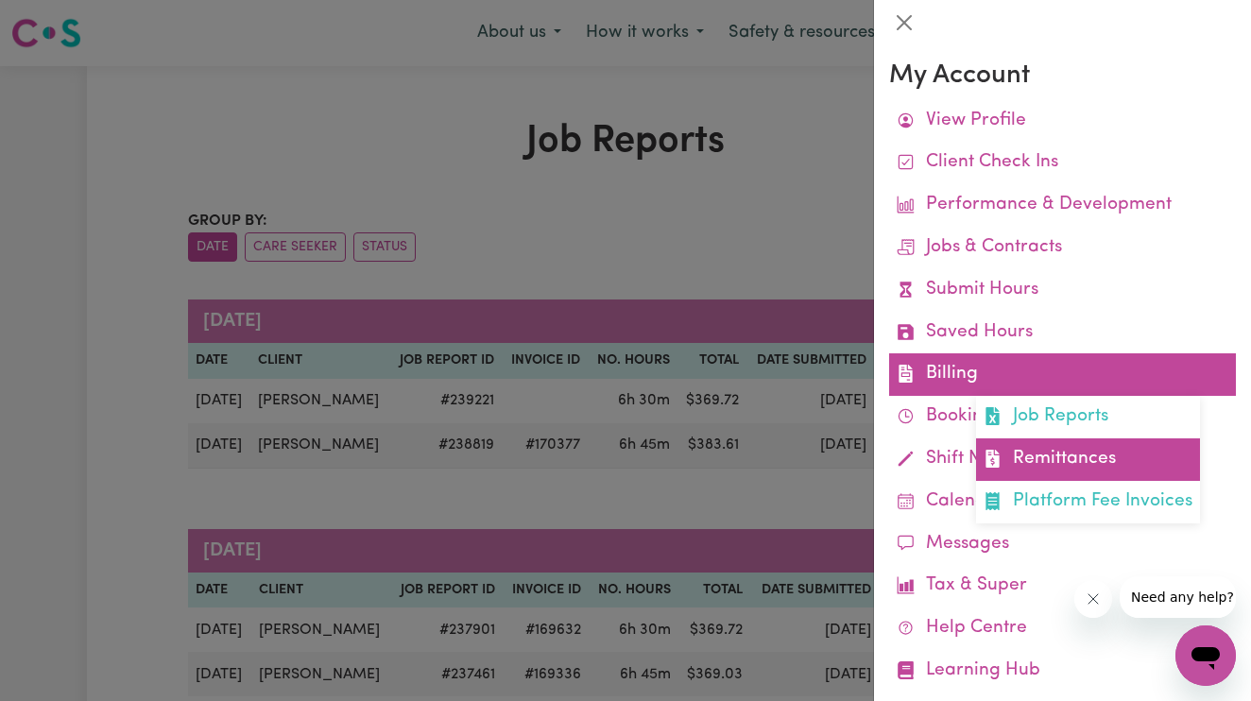
click at [1066, 439] on link "Remittances" at bounding box center [1088, 460] width 224 height 43
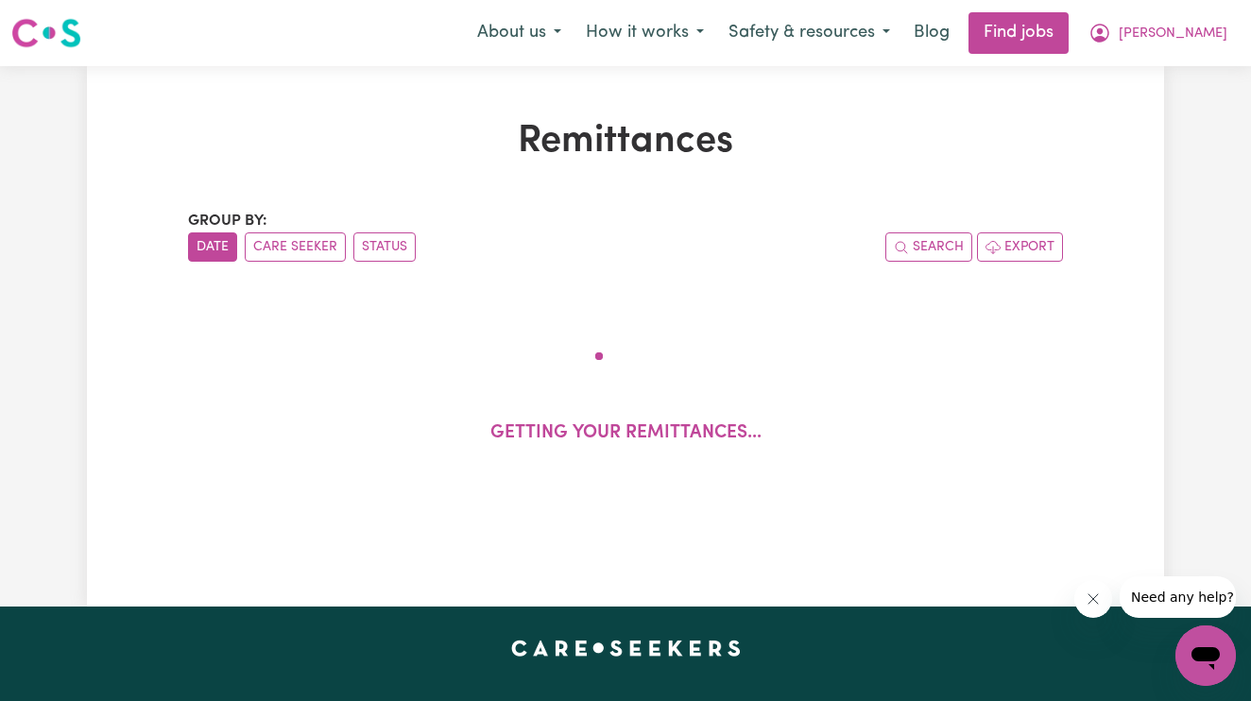
click at [1066, 437] on div "Remittances Group by: Date Care Seeker Status Search Export Getting your remitt…" at bounding box center [626, 336] width 898 height 435
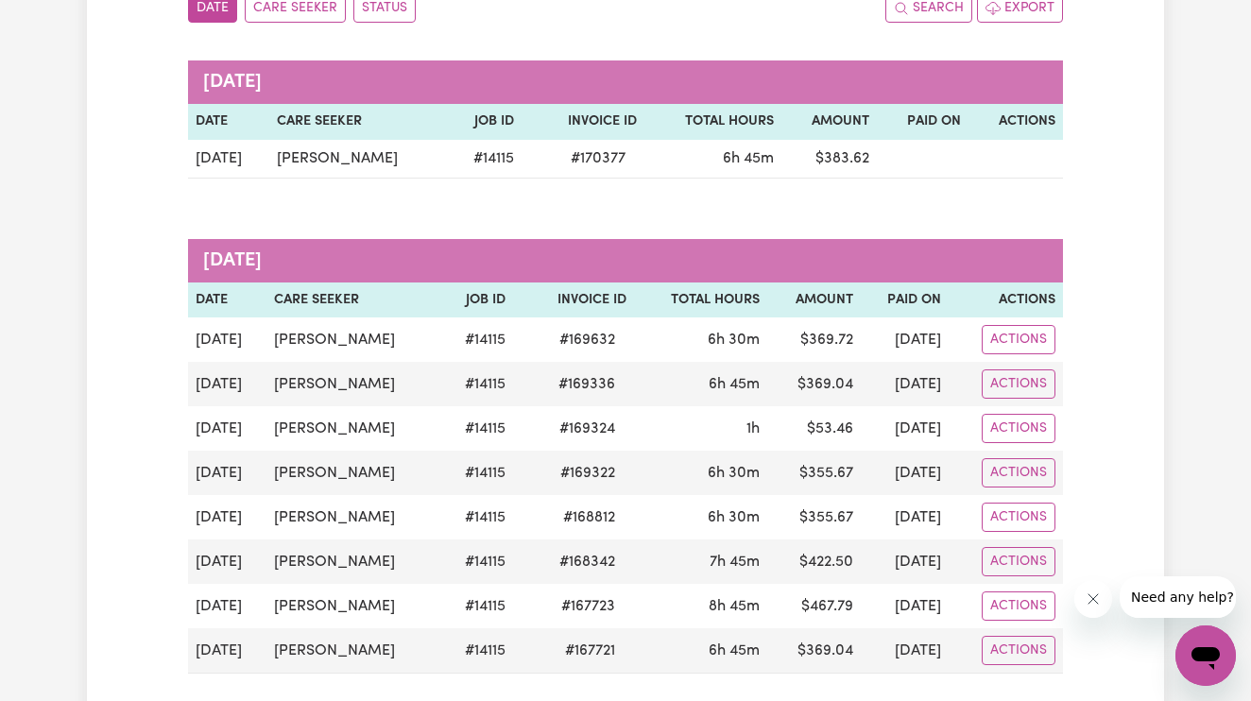
scroll to position [238, 0]
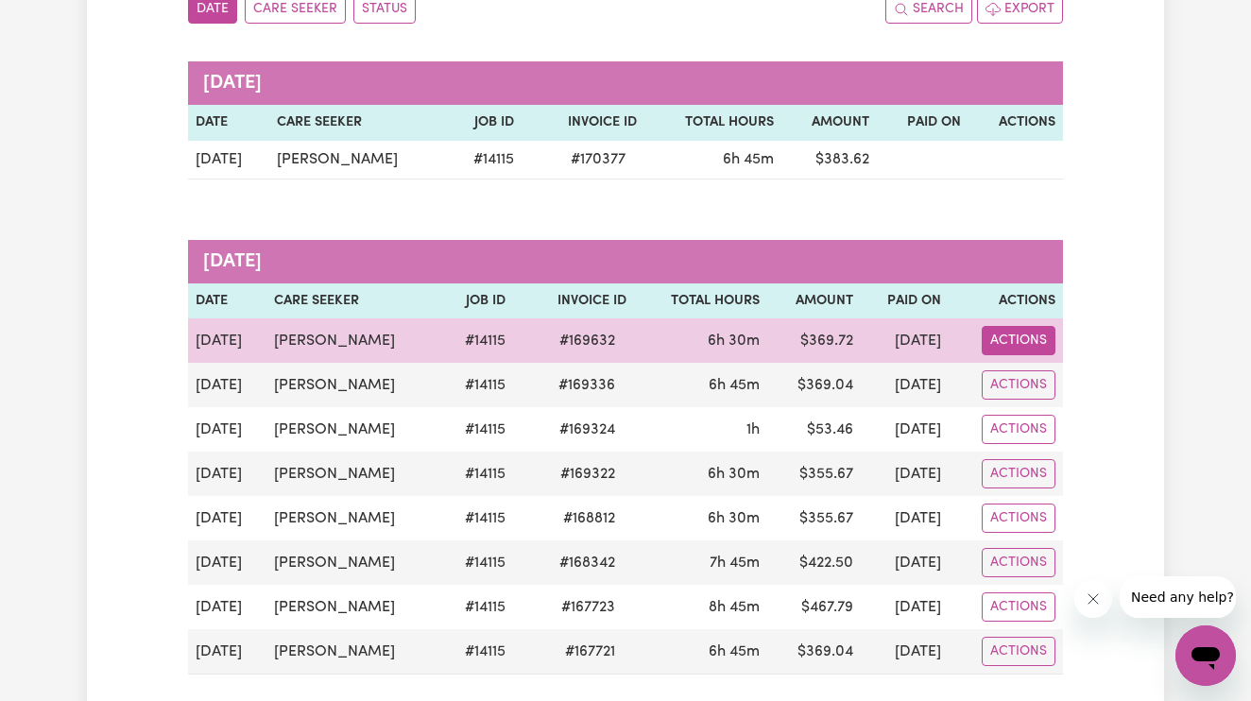
click at [1011, 339] on button "Actions" at bounding box center [1019, 340] width 74 height 29
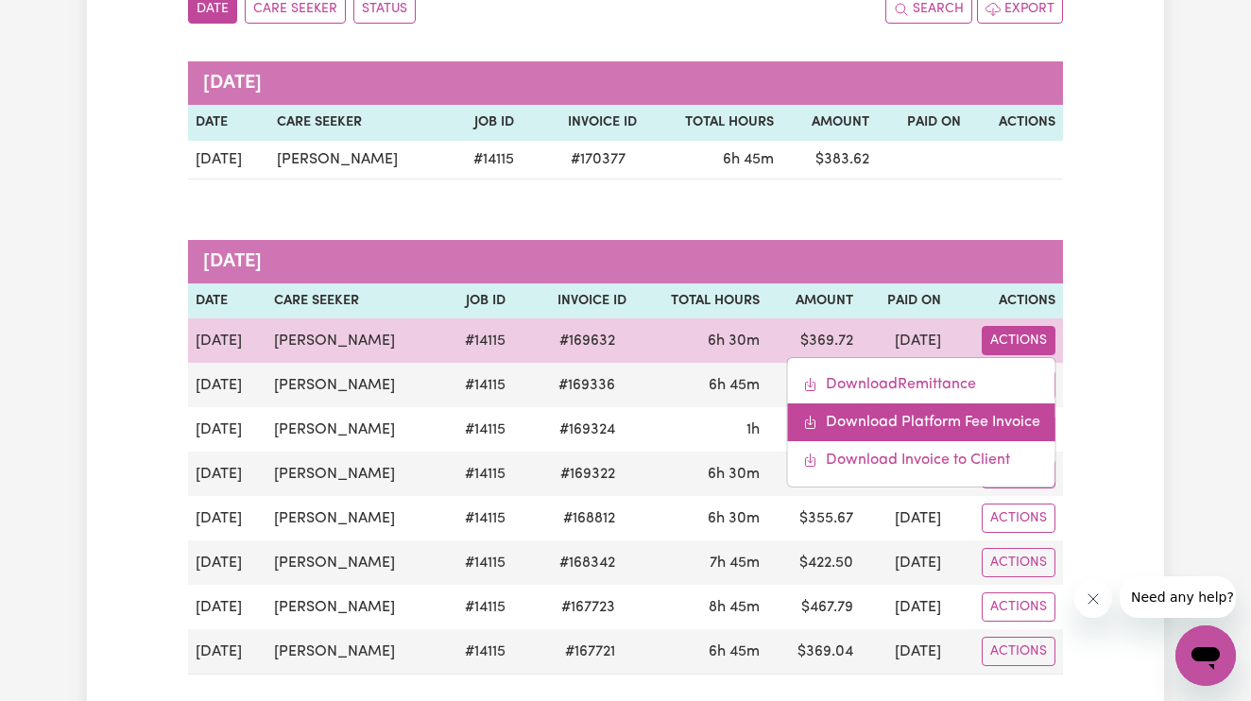
click at [930, 423] on link "Download Platform Fee Invoice" at bounding box center [921, 423] width 267 height 38
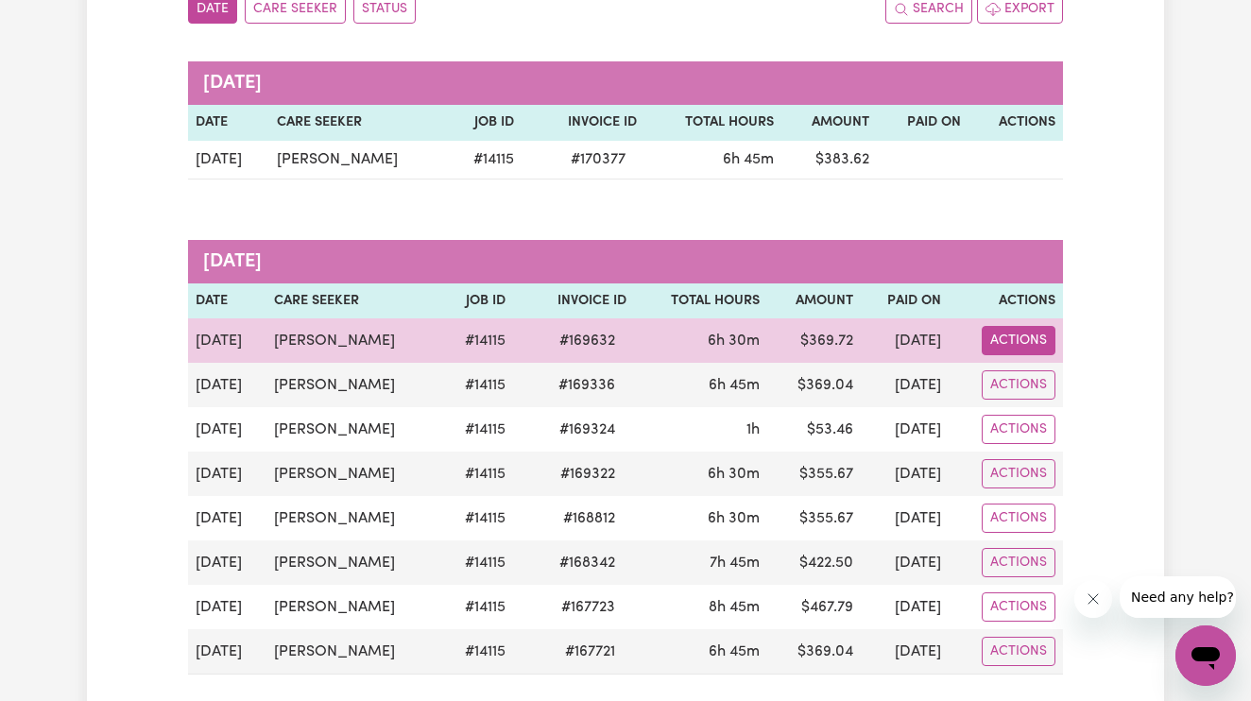
click at [1032, 338] on button "Actions" at bounding box center [1019, 340] width 74 height 29
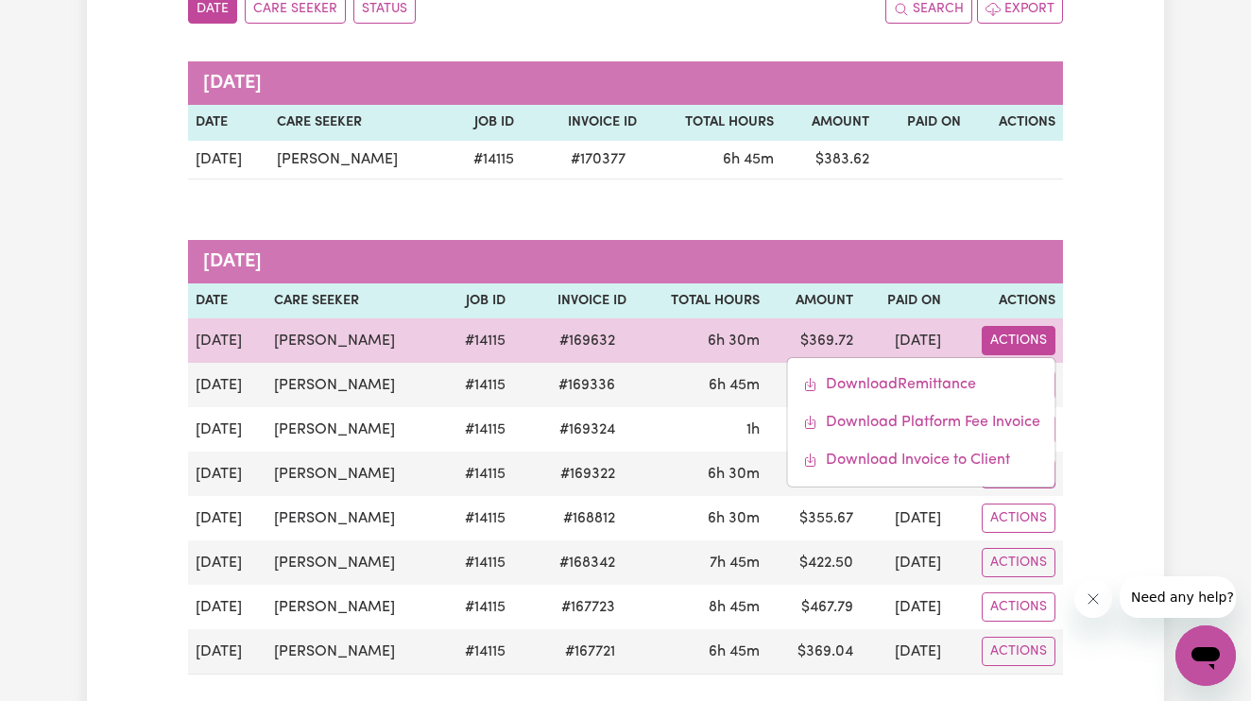
click at [1032, 338] on button "Actions" at bounding box center [1019, 340] width 74 height 29
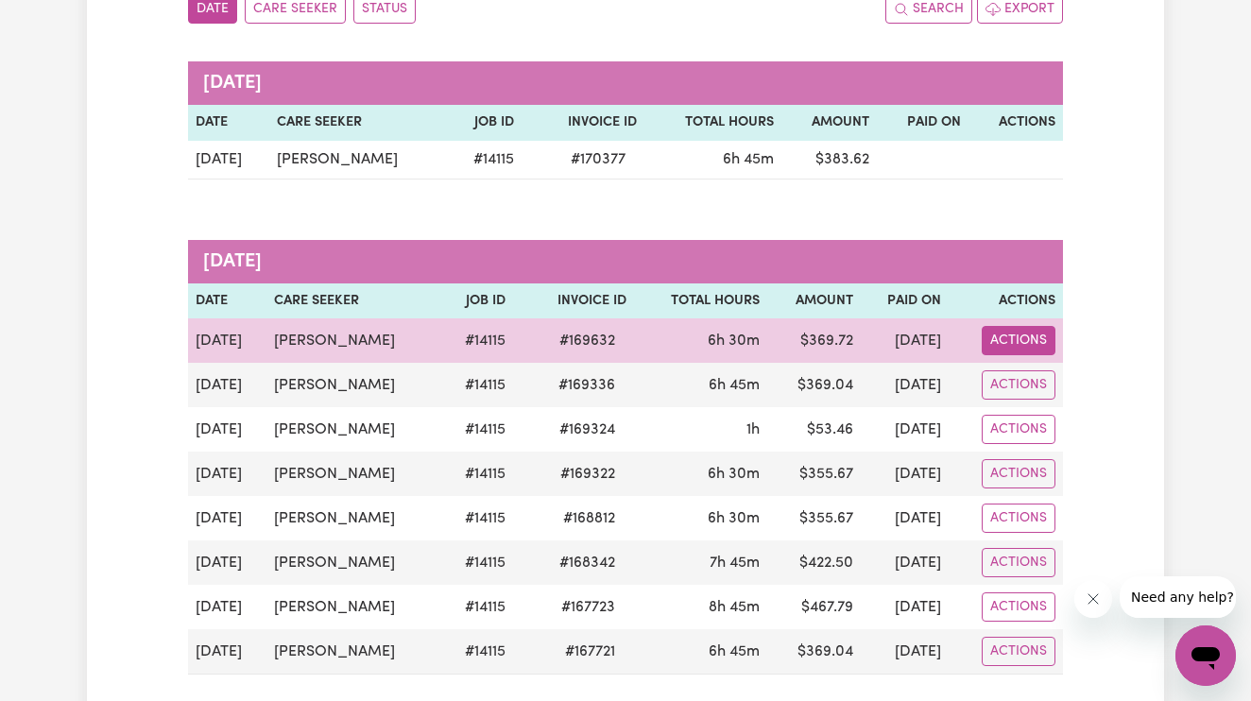
click at [1032, 338] on button "Actions" at bounding box center [1019, 340] width 74 height 29
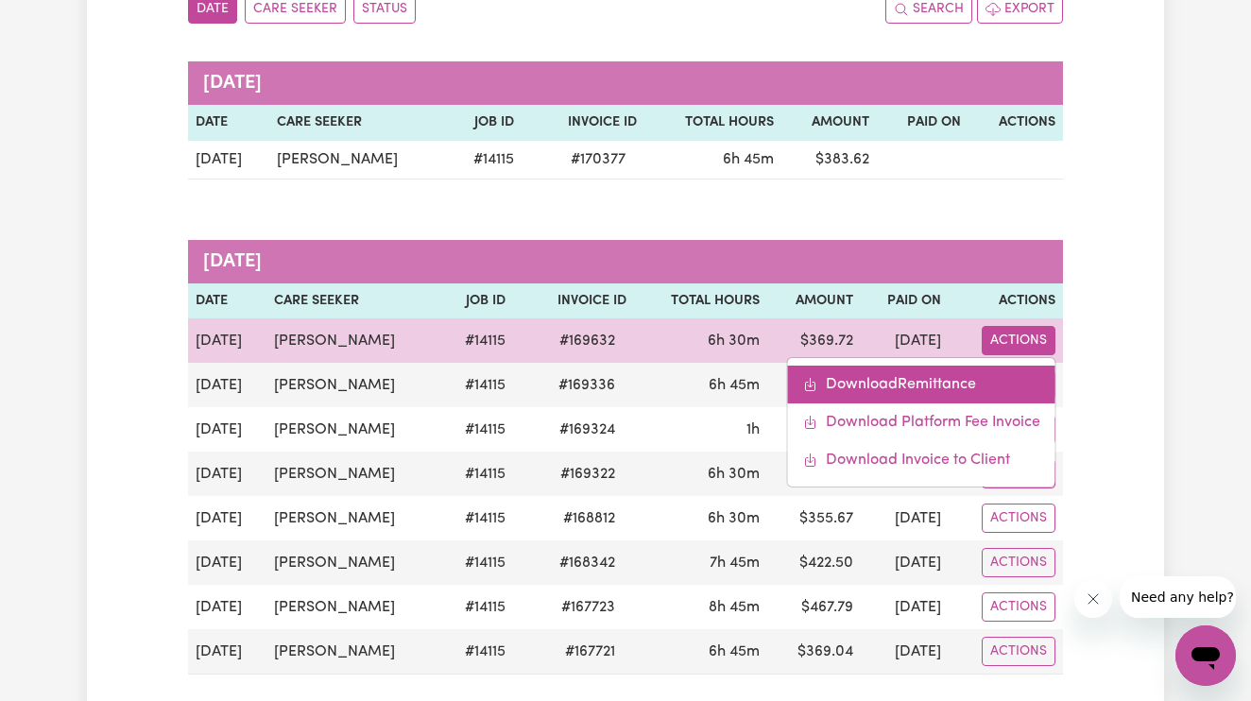
click at [964, 375] on link "Download Remittance" at bounding box center [921, 385] width 267 height 38
